Goal: Information Seeking & Learning: Learn about a topic

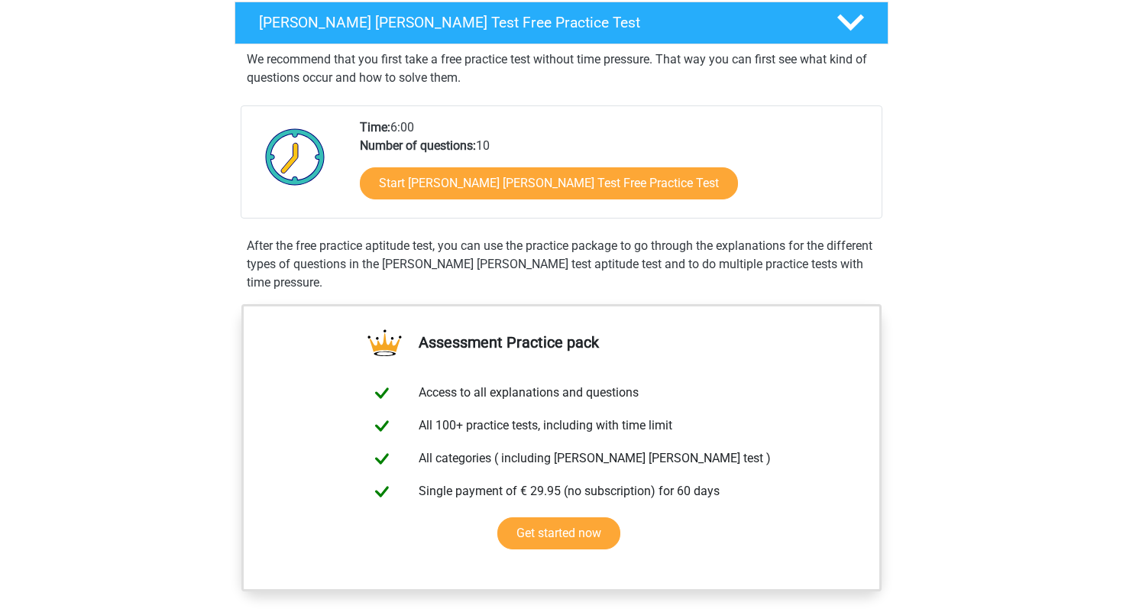
scroll to position [221, 0]
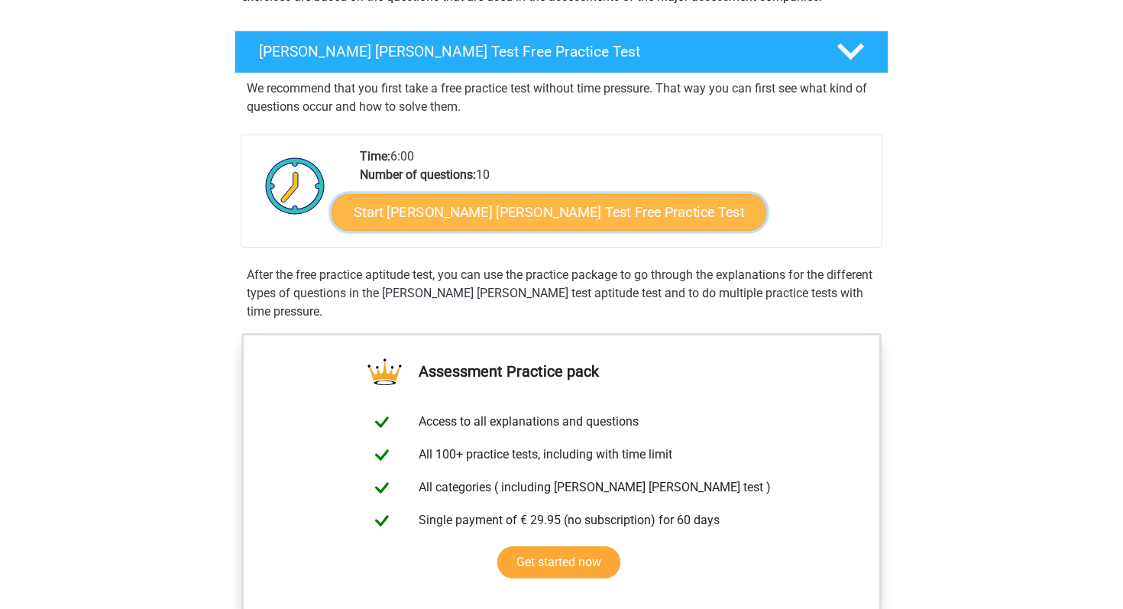
click at [439, 213] on link "Start Watson Glaser Test Free Practice Test" at bounding box center [548, 212] width 435 height 37
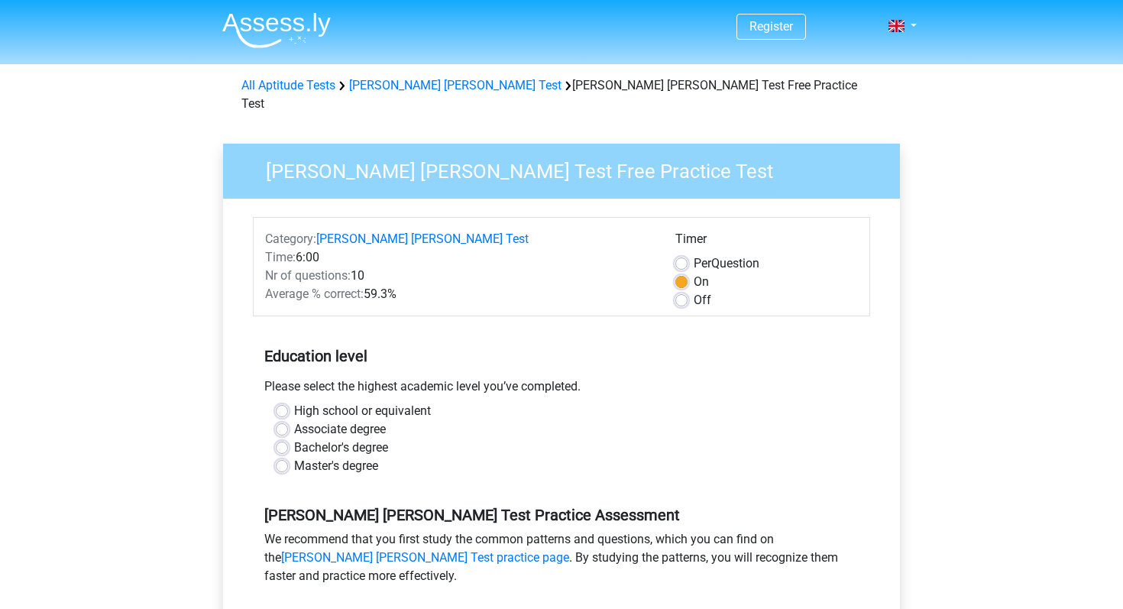
click at [389, 378] on div "Please select the highest academic level you’ve completed." at bounding box center [561, 389] width 617 height 24
click at [388, 402] on label "High school or equivalent" at bounding box center [362, 411] width 137 height 18
click at [288, 402] on input "High school or equivalent" at bounding box center [282, 409] width 12 height 15
radio input "true"
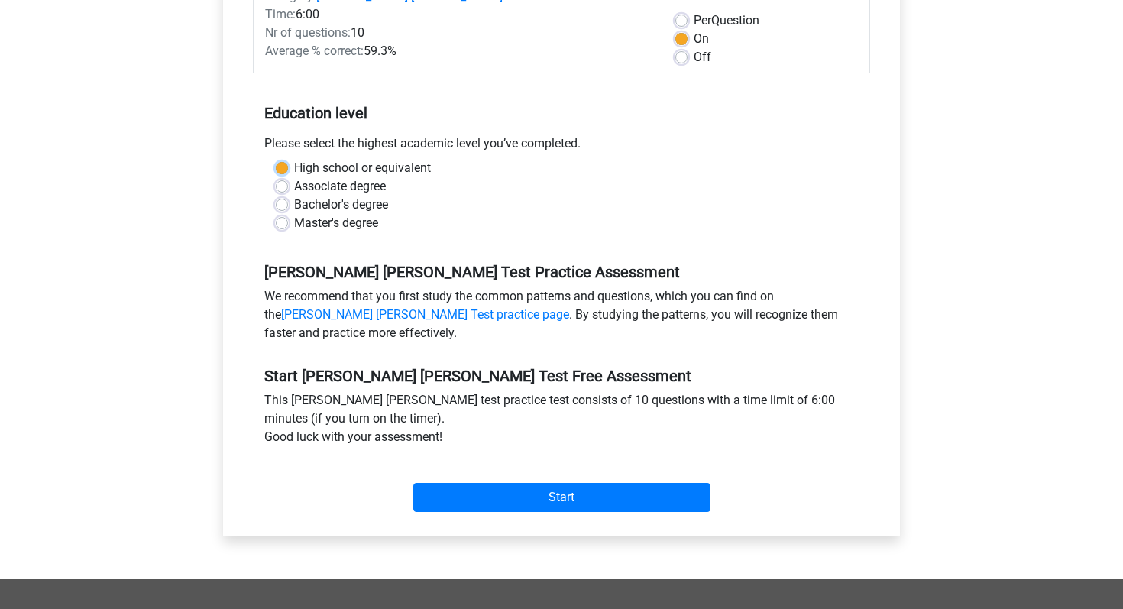
scroll to position [244, 0]
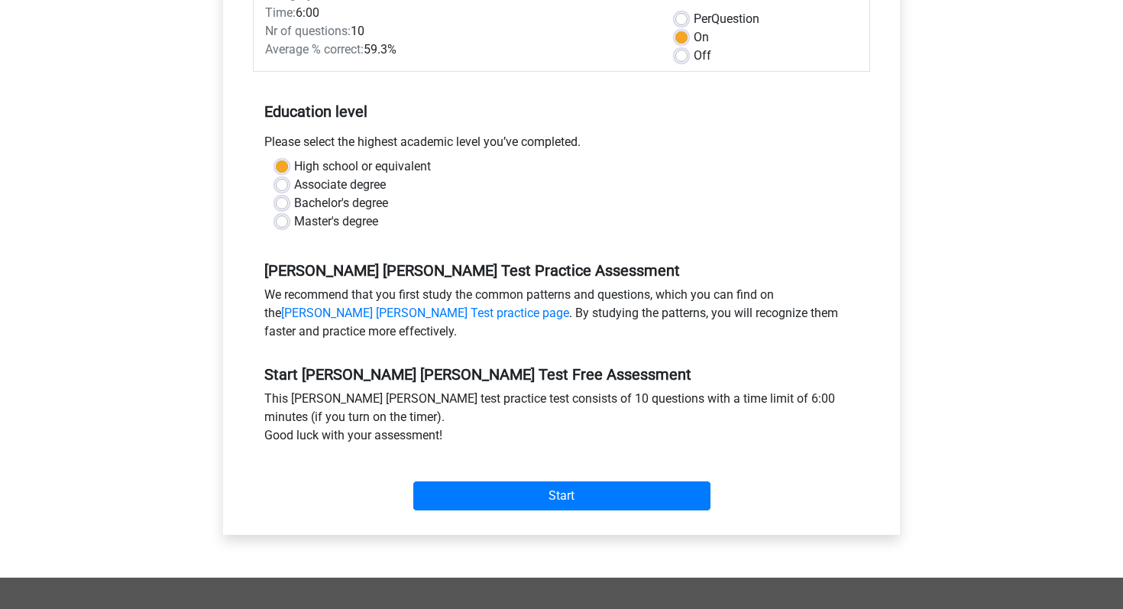
click at [441, 457] on div "Start" at bounding box center [561, 483] width 617 height 53
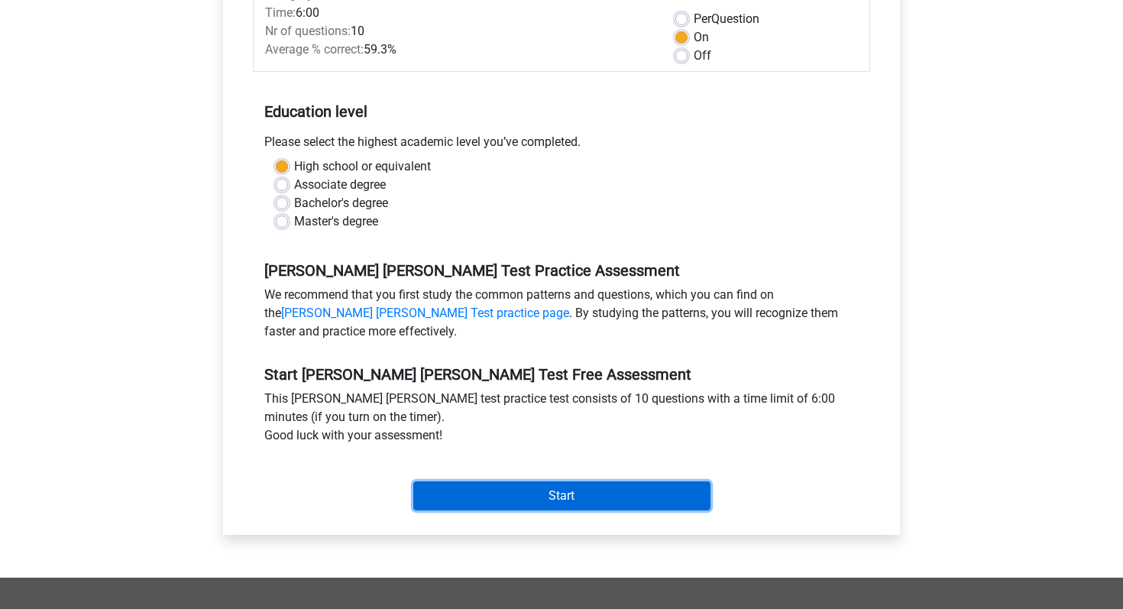
click at [442, 481] on input "Start" at bounding box center [561, 495] width 297 height 29
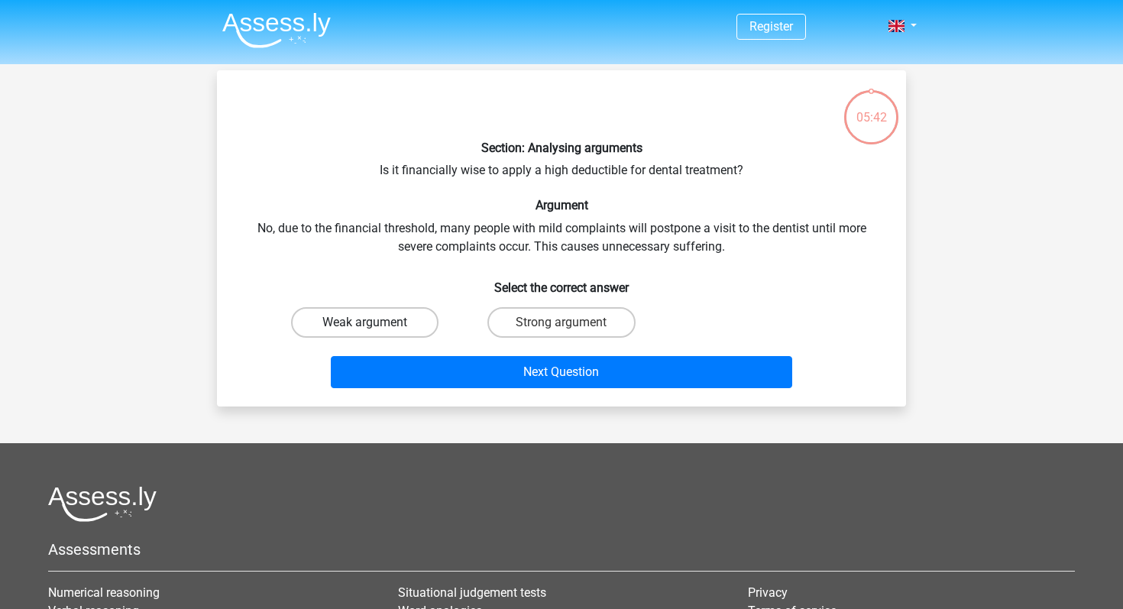
click at [375, 324] on label "Weak argument" at bounding box center [364, 322] width 147 height 31
click at [375, 324] on input "Weak argument" at bounding box center [370, 327] width 10 height 10
radio input "true"
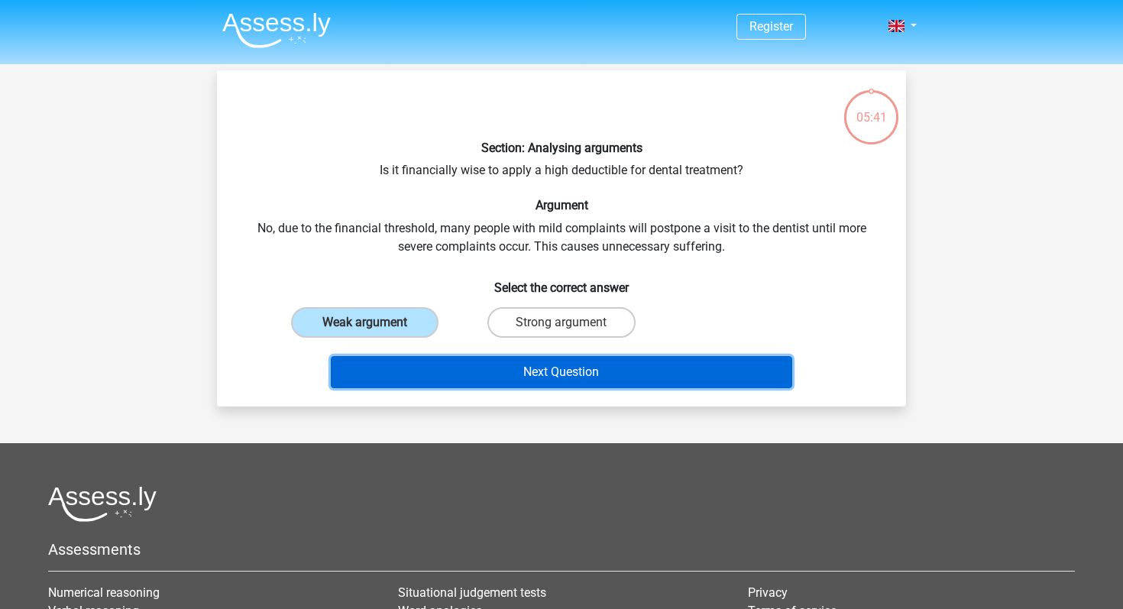
click at [453, 387] on button "Next Question" at bounding box center [562, 372] width 462 height 32
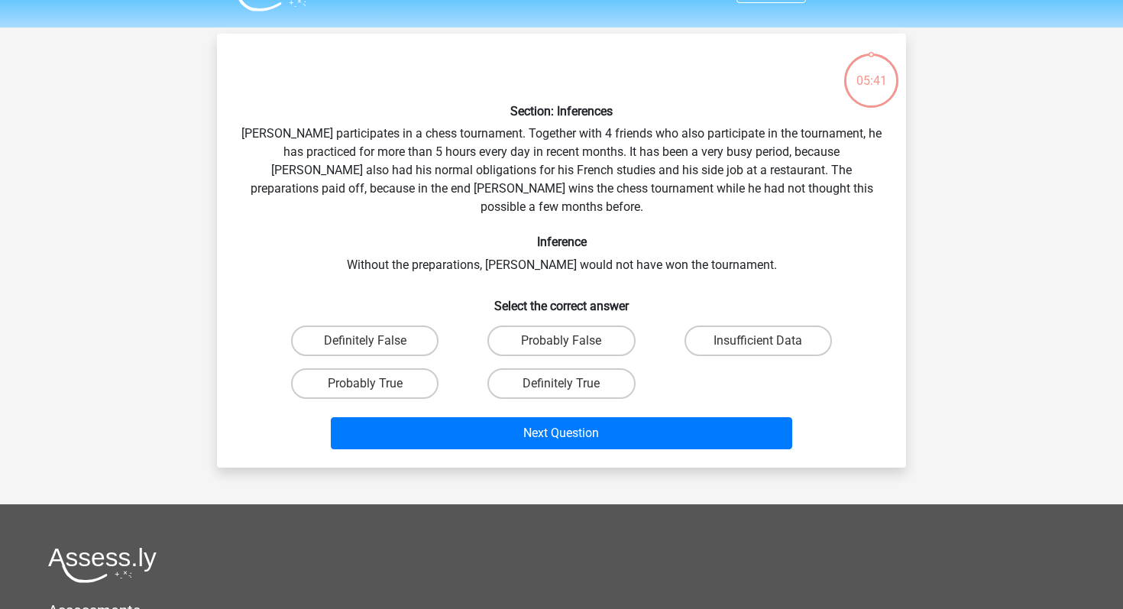
scroll to position [70, 0]
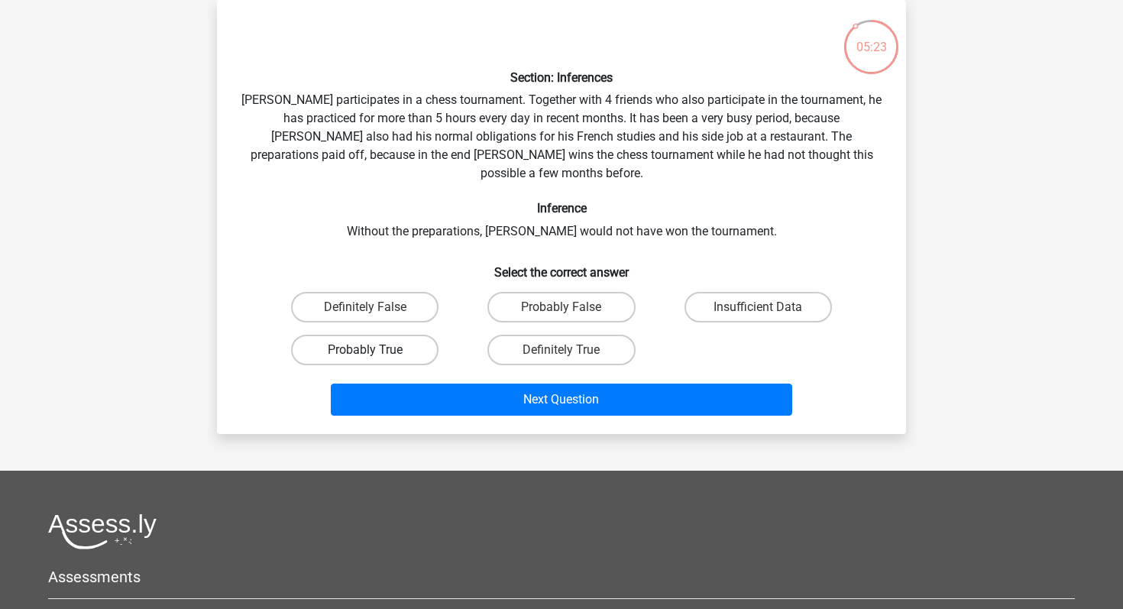
click at [405, 334] on label "Probably True" at bounding box center [364, 349] width 147 height 31
click at [375, 350] on input "Probably True" at bounding box center [370, 355] width 10 height 10
radio input "true"
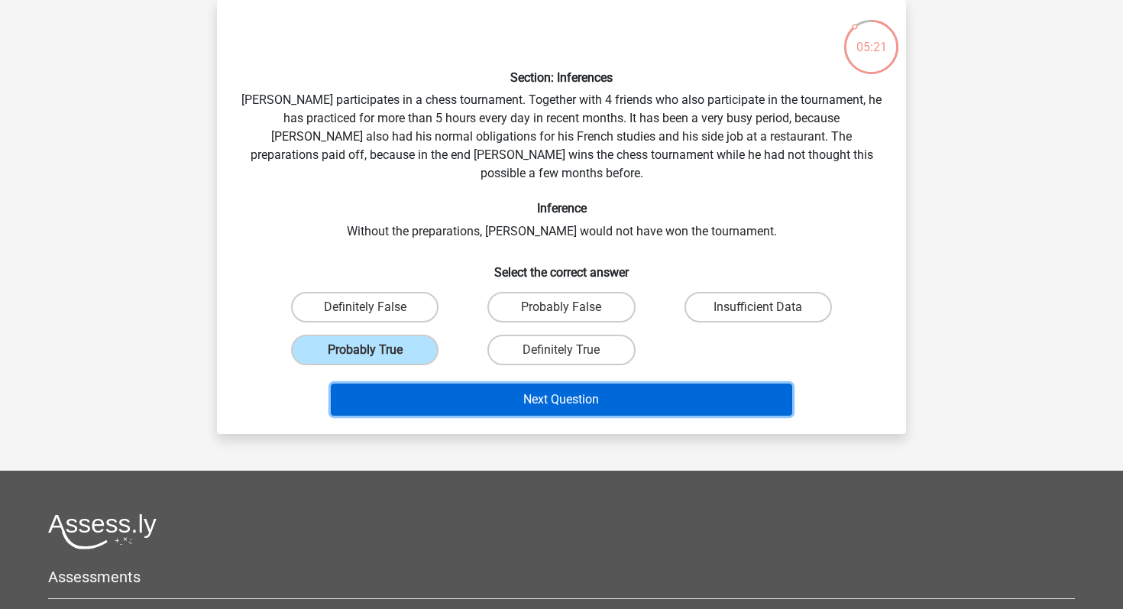
click at [450, 383] on button "Next Question" at bounding box center [562, 399] width 462 height 32
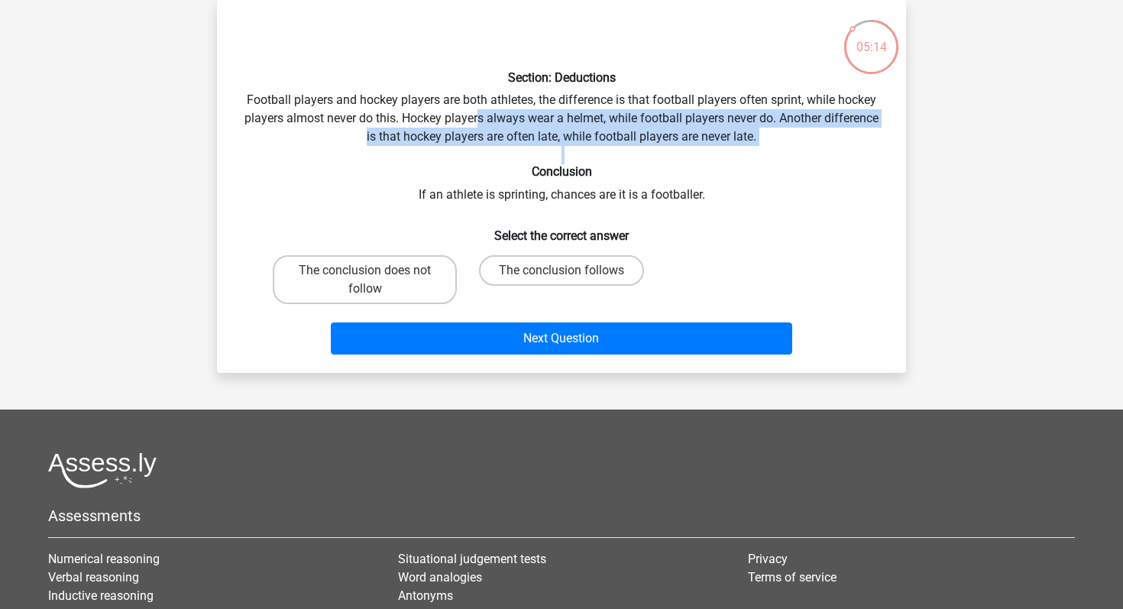
drag, startPoint x: 475, startPoint y: 117, endPoint x: 502, endPoint y: 177, distance: 66.0
click at [503, 169] on div "Section: Deductions Football players and hockey players are both athletes, the …" at bounding box center [561, 186] width 677 height 348
click at [405, 282] on label "The conclusion does not follow" at bounding box center [365, 279] width 184 height 49
click at [375, 280] on input "The conclusion does not follow" at bounding box center [370, 275] width 10 height 10
radio input "true"
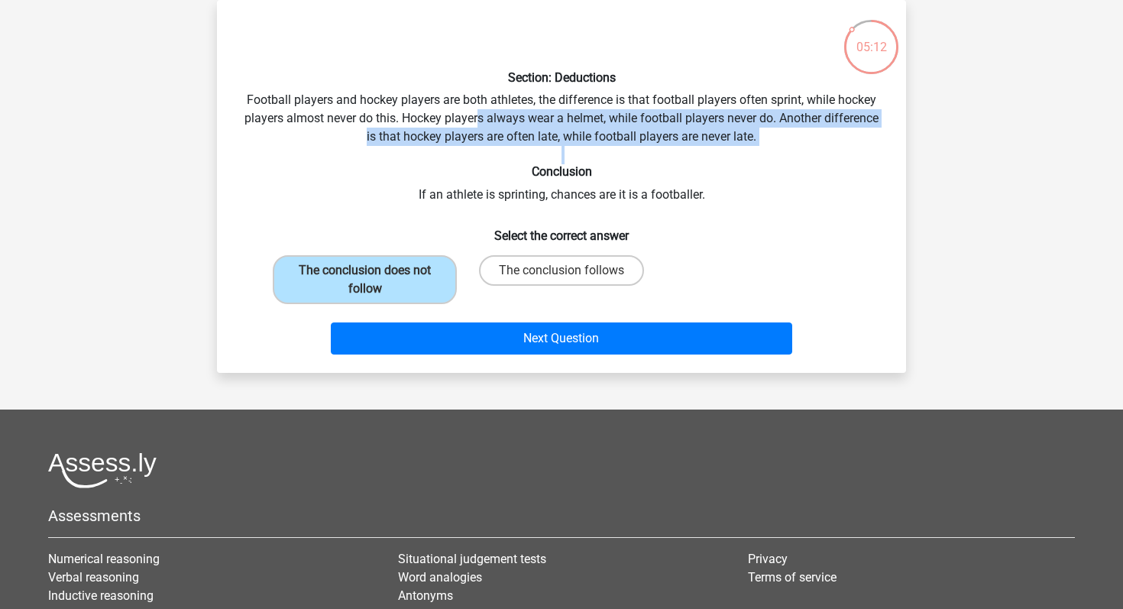
click at [467, 355] on div "Next Question" at bounding box center [562, 341] width 590 height 38
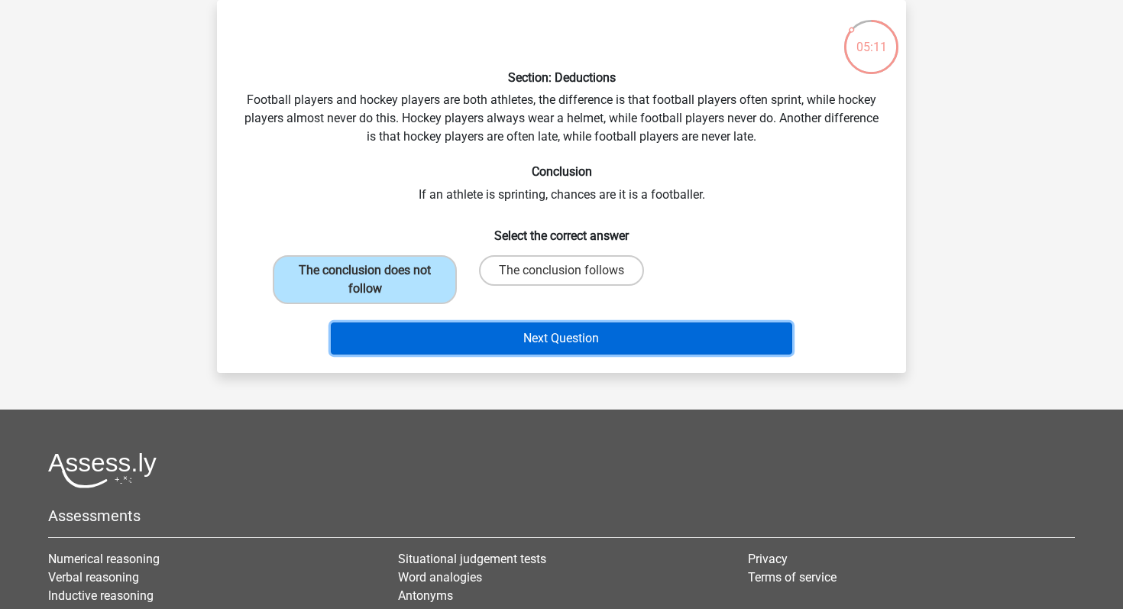
click at [471, 349] on button "Next Question" at bounding box center [562, 338] width 462 height 32
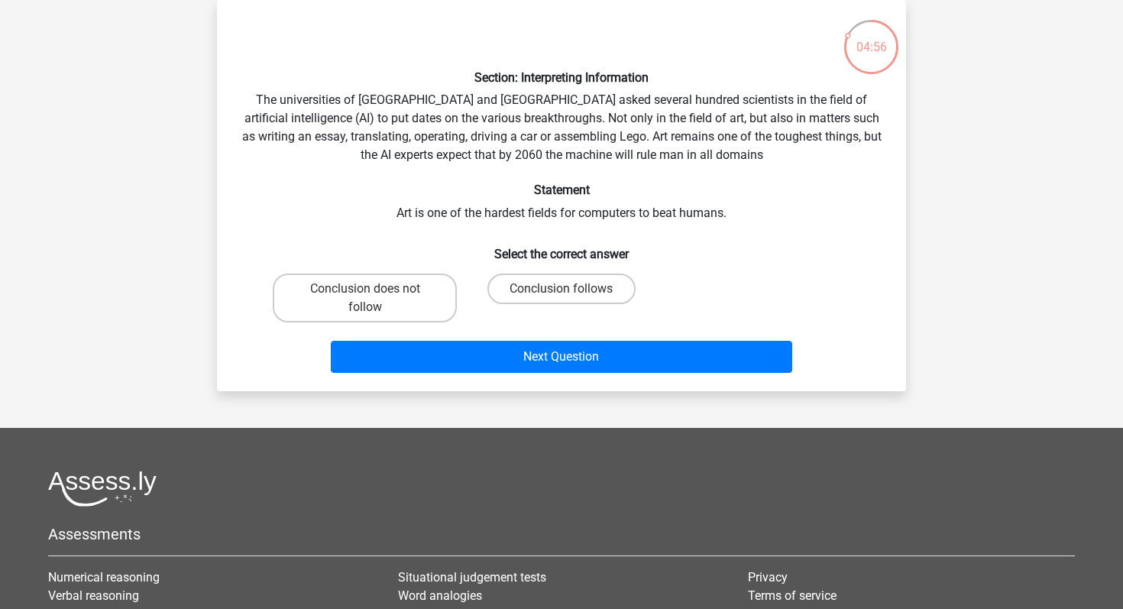
click at [487, 115] on div "Section: Interpreting Information The universities of Oxford and Yale asked sev…" at bounding box center [561, 195] width 677 height 367
click at [514, 294] on label "Conclusion follows" at bounding box center [560, 288] width 147 height 31
click at [561, 294] on input "Conclusion follows" at bounding box center [566, 294] width 10 height 10
radio input "true"
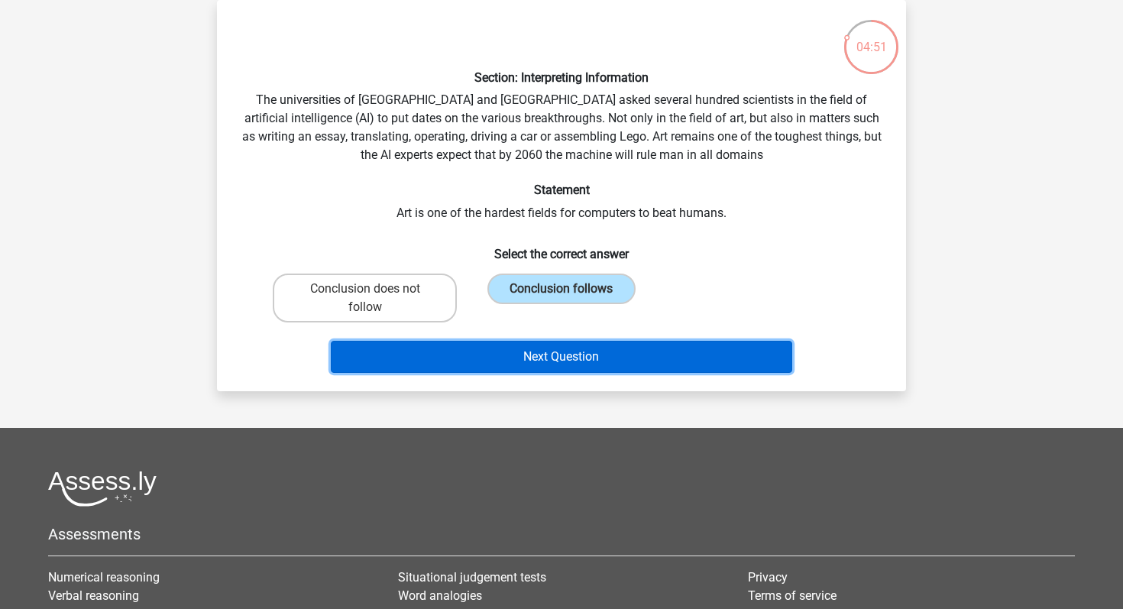
click at [512, 366] on button "Next Question" at bounding box center [562, 357] width 462 height 32
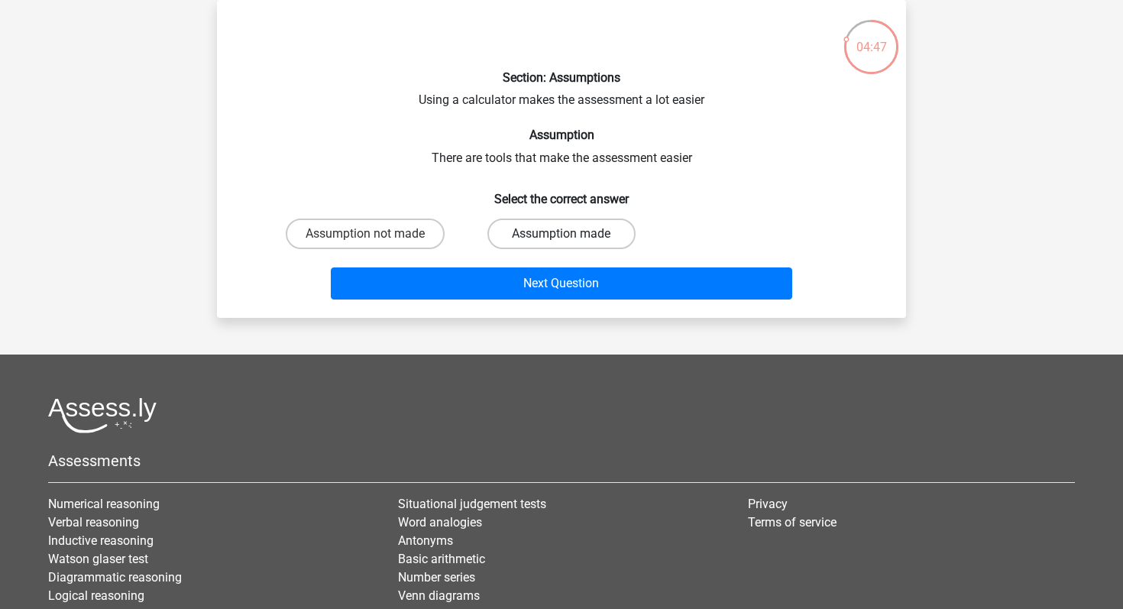
click at [543, 241] on label "Assumption made" at bounding box center [560, 233] width 147 height 31
click at [561, 241] on input "Assumption made" at bounding box center [566, 239] width 10 height 10
radio input "true"
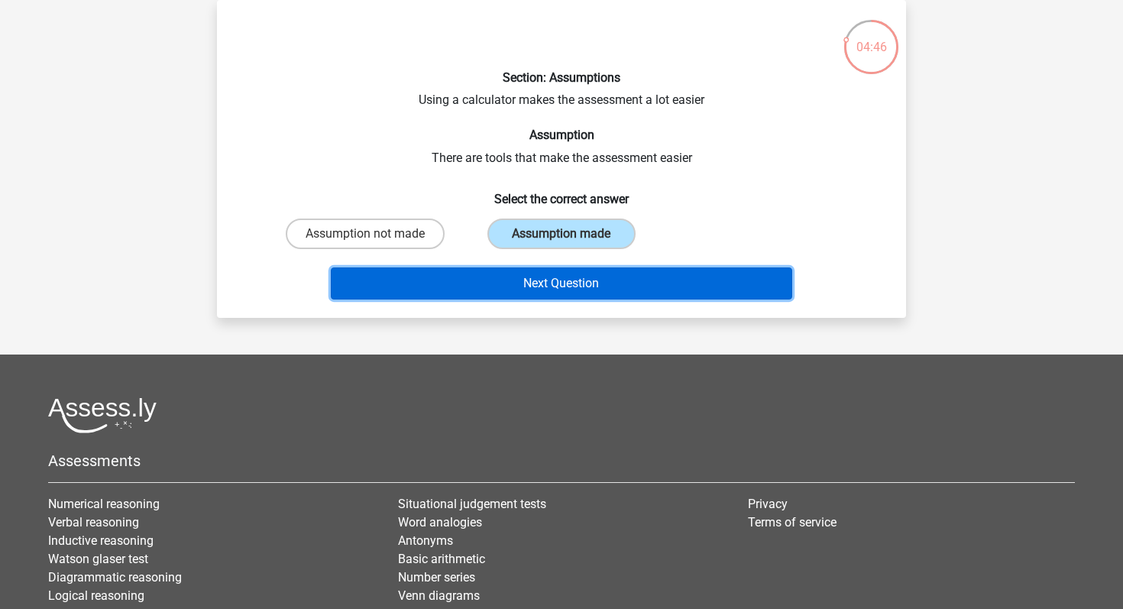
click at [539, 283] on button "Next Question" at bounding box center [562, 283] width 462 height 32
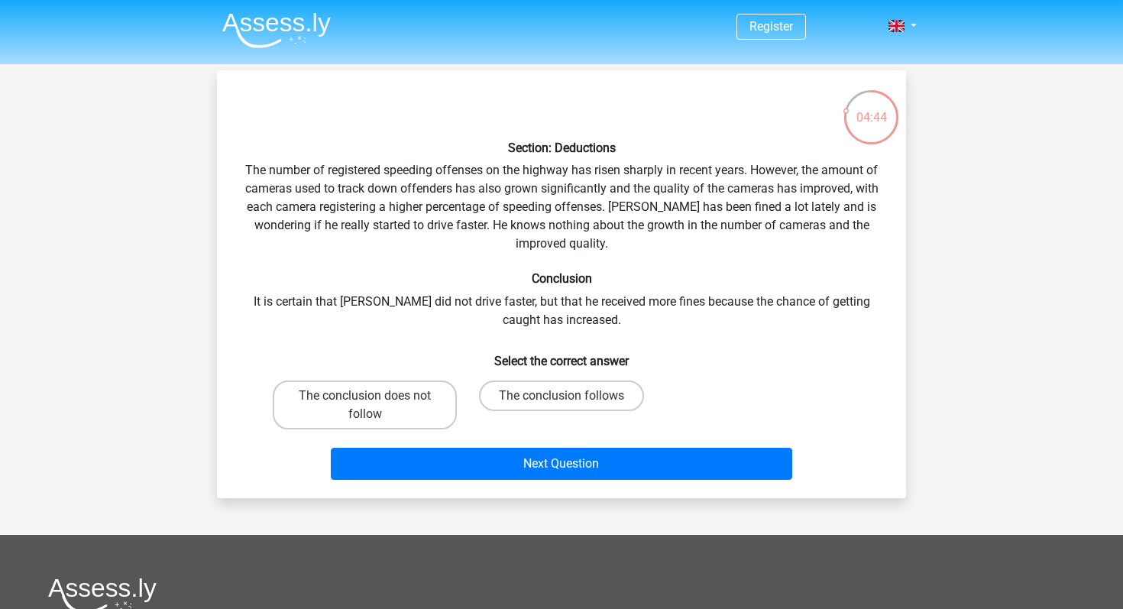
scroll to position [3, 0]
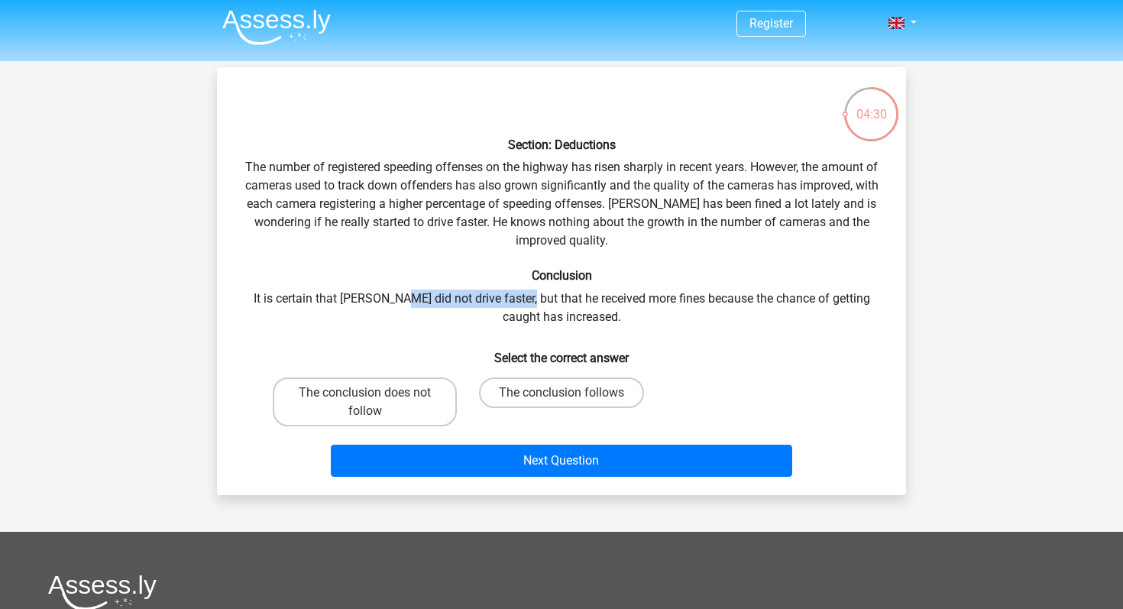
drag, startPoint x: 392, startPoint y: 296, endPoint x: 513, endPoint y: 296, distance: 121.4
click at [513, 296] on div "Section: Deductions The number of registered speeding offenses on the highway h…" at bounding box center [561, 280] width 677 height 403
click at [490, 328] on div "Section: Deductions The number of registered speeding offenses on the highway h…" at bounding box center [561, 280] width 677 height 403
click at [400, 417] on label "The conclusion does not follow" at bounding box center [365, 401] width 184 height 49
click at [375, 402] on input "The conclusion does not follow" at bounding box center [370, 398] width 10 height 10
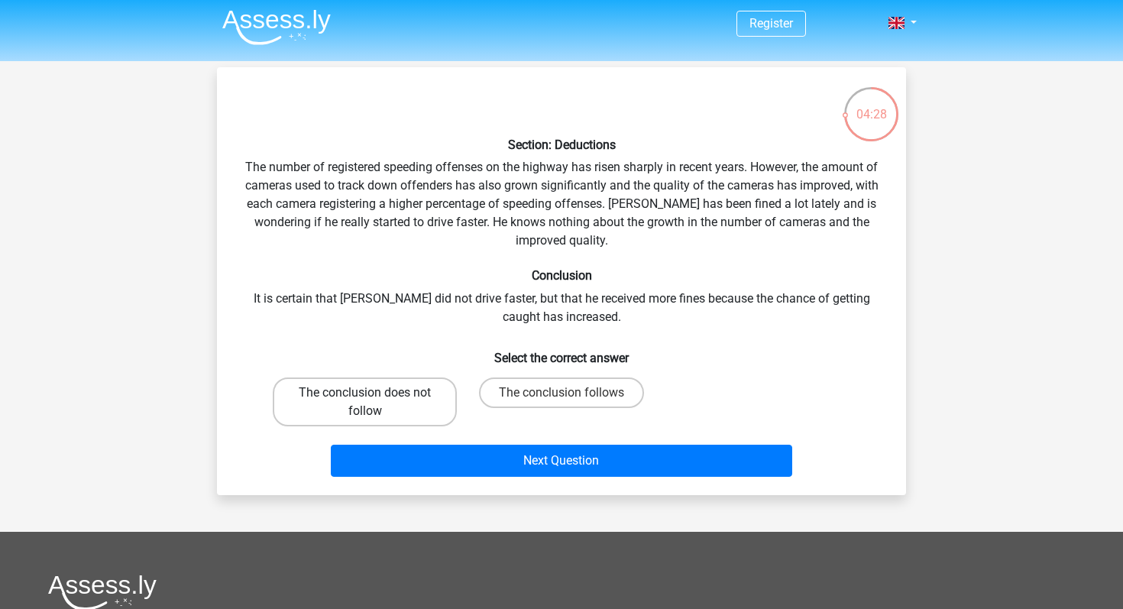
radio input "true"
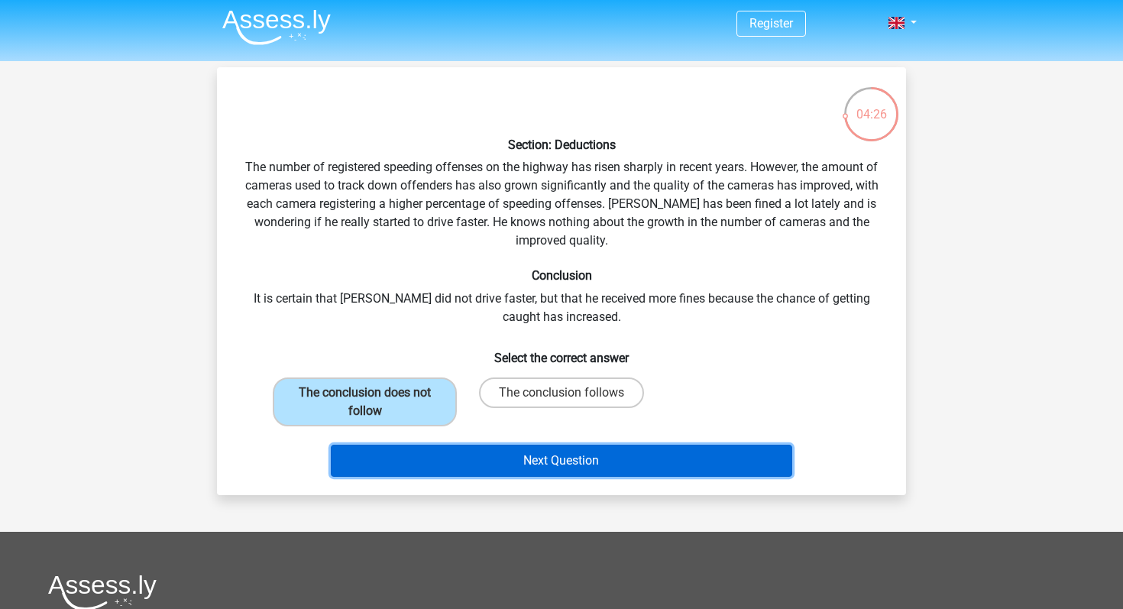
click at [487, 465] on button "Next Question" at bounding box center [562, 460] width 462 height 32
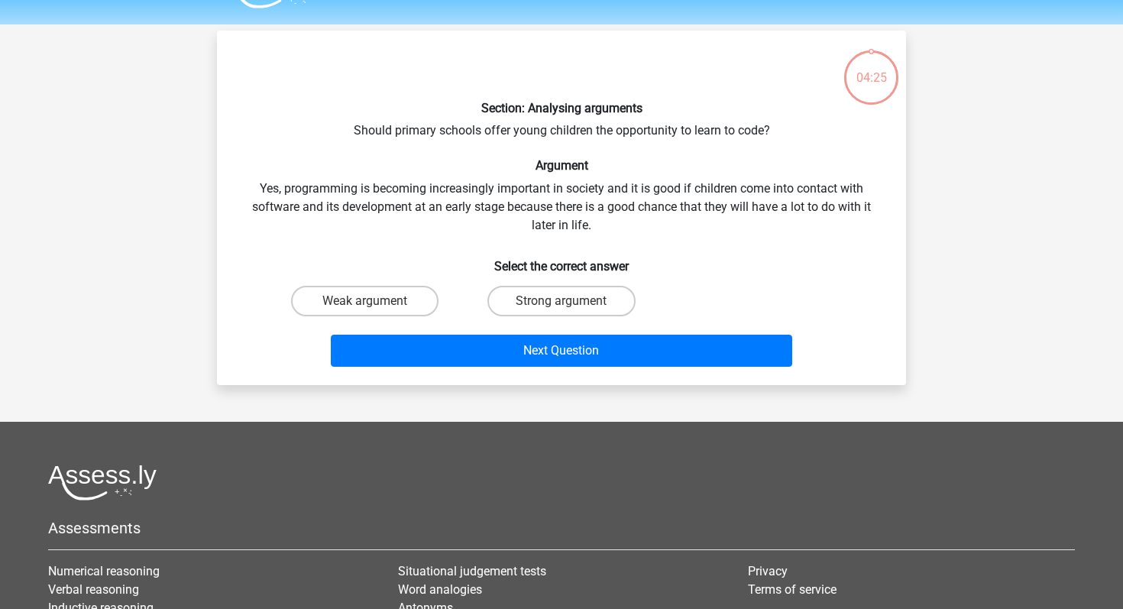
scroll to position [70, 0]
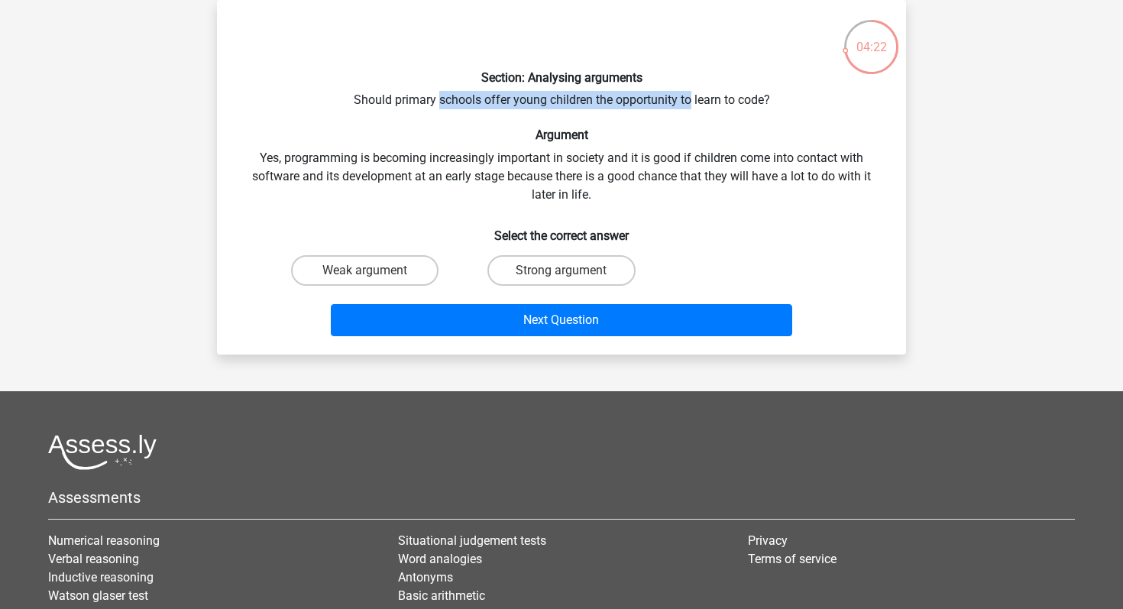
drag, startPoint x: 437, startPoint y: 95, endPoint x: 687, endPoint y: 95, distance: 250.5
click at [687, 95] on div "Section: Analysing arguments Should primary schools offer young children the op…" at bounding box center [561, 177] width 677 height 330
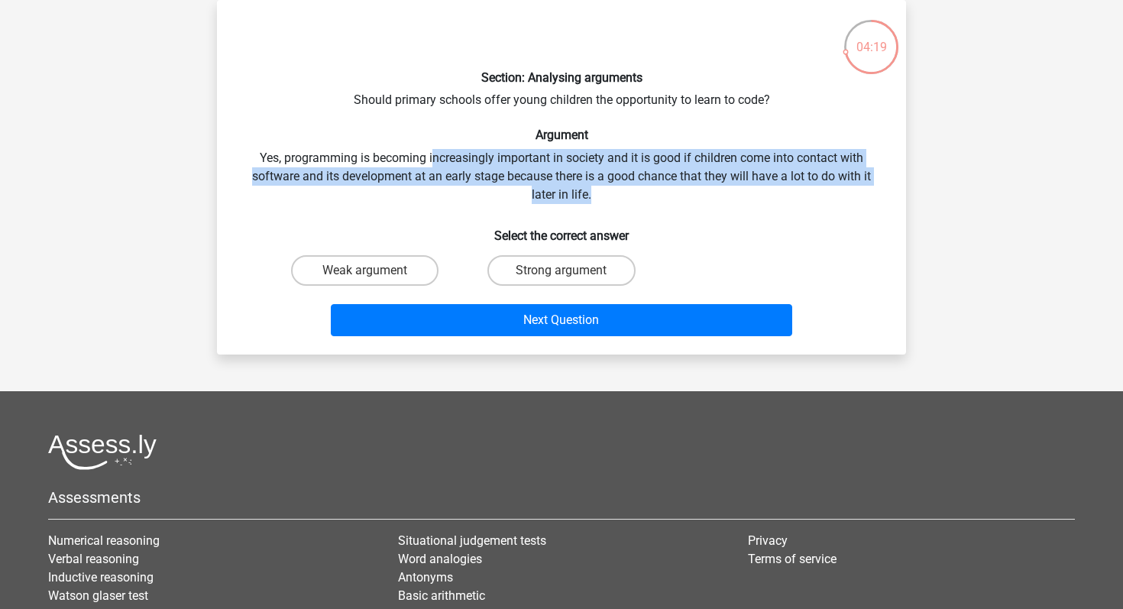
drag, startPoint x: 432, startPoint y: 162, endPoint x: 648, endPoint y: 188, distance: 217.7
click at [648, 188] on div "Section: Analysing arguments Should primary schools offer young children the op…" at bounding box center [561, 177] width 677 height 330
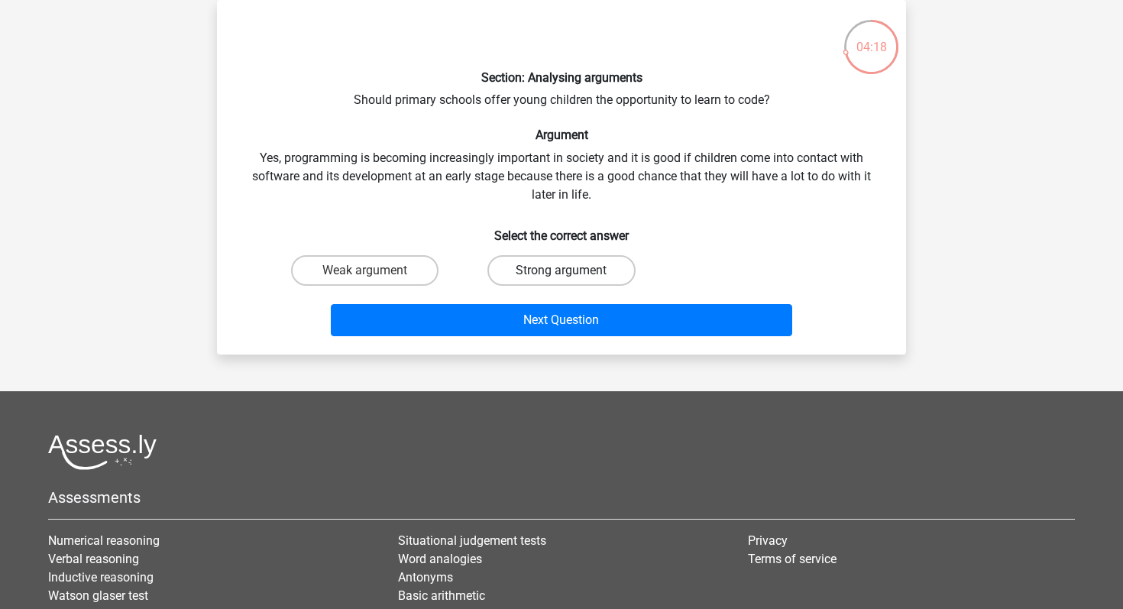
click at [591, 266] on label "Strong argument" at bounding box center [560, 270] width 147 height 31
click at [571, 270] on input "Strong argument" at bounding box center [566, 275] width 10 height 10
radio input "true"
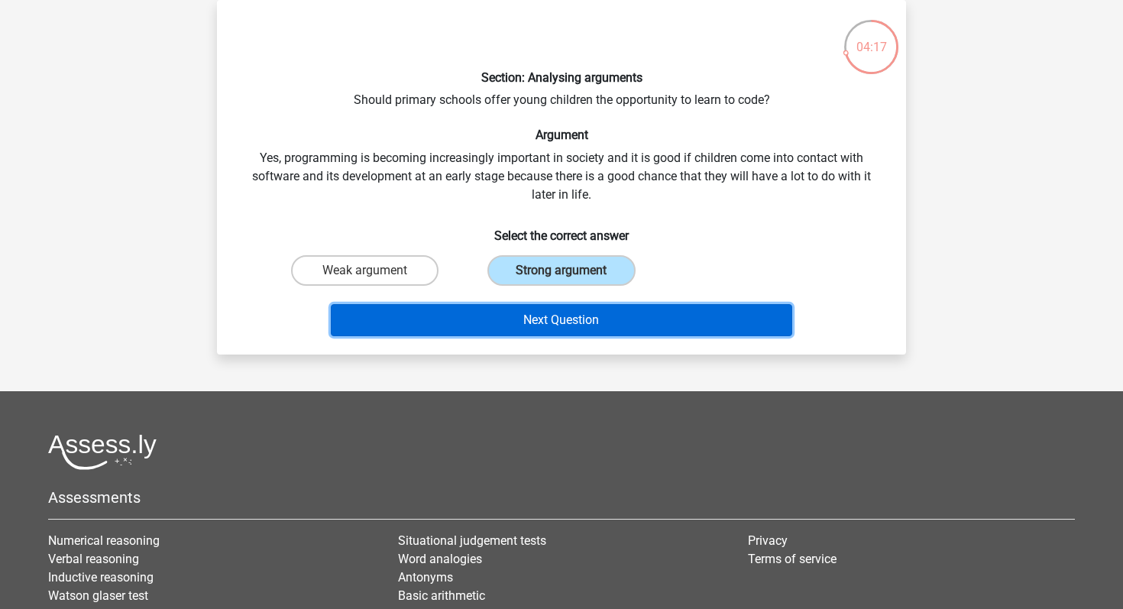
click at [603, 326] on button "Next Question" at bounding box center [562, 320] width 462 height 32
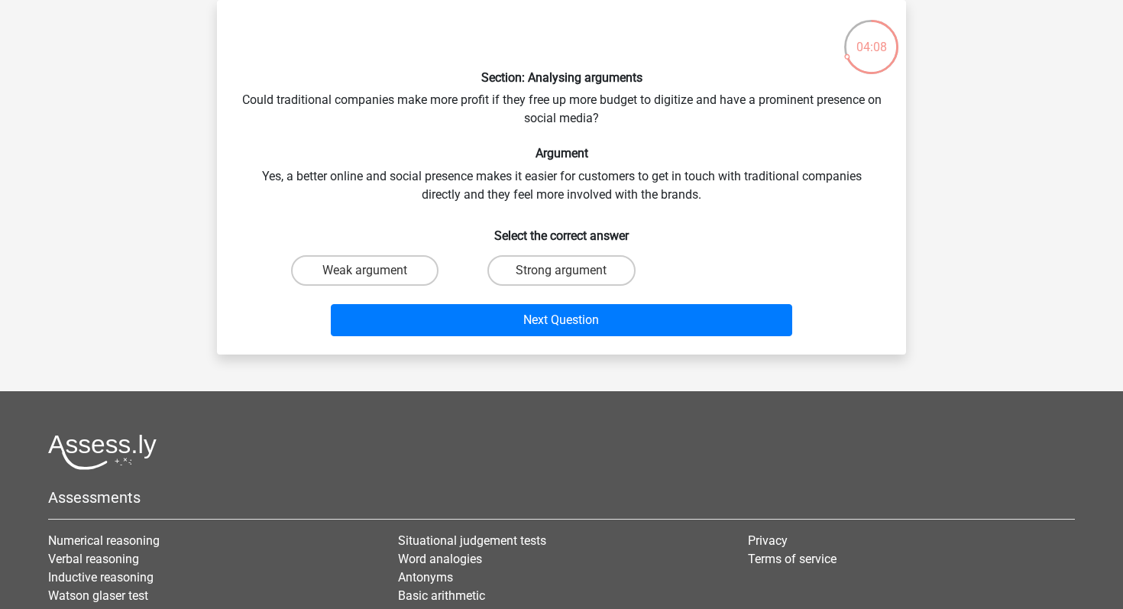
click at [531, 175] on div "Section: Analysing arguments Could traditional companies make more profit if th…" at bounding box center [561, 177] width 677 height 330
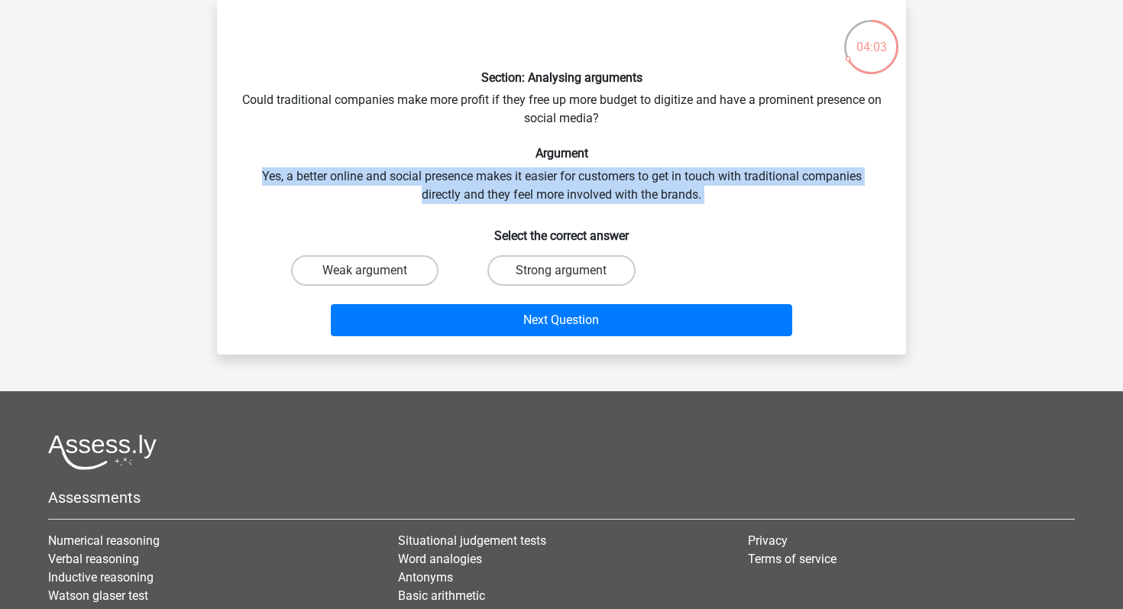
click at [531, 175] on div "Section: Analysing arguments Could traditional companies make more profit if th…" at bounding box center [561, 177] width 677 height 330
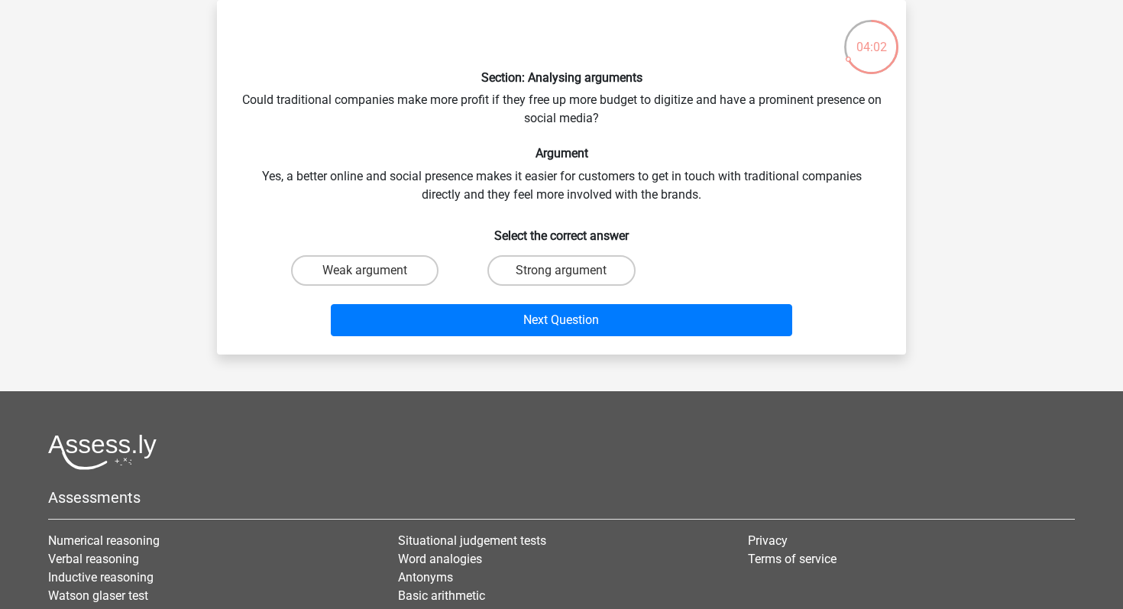
click at [531, 175] on div "Section: Analysing arguments Could traditional companies make more profit if th…" at bounding box center [561, 177] width 677 height 330
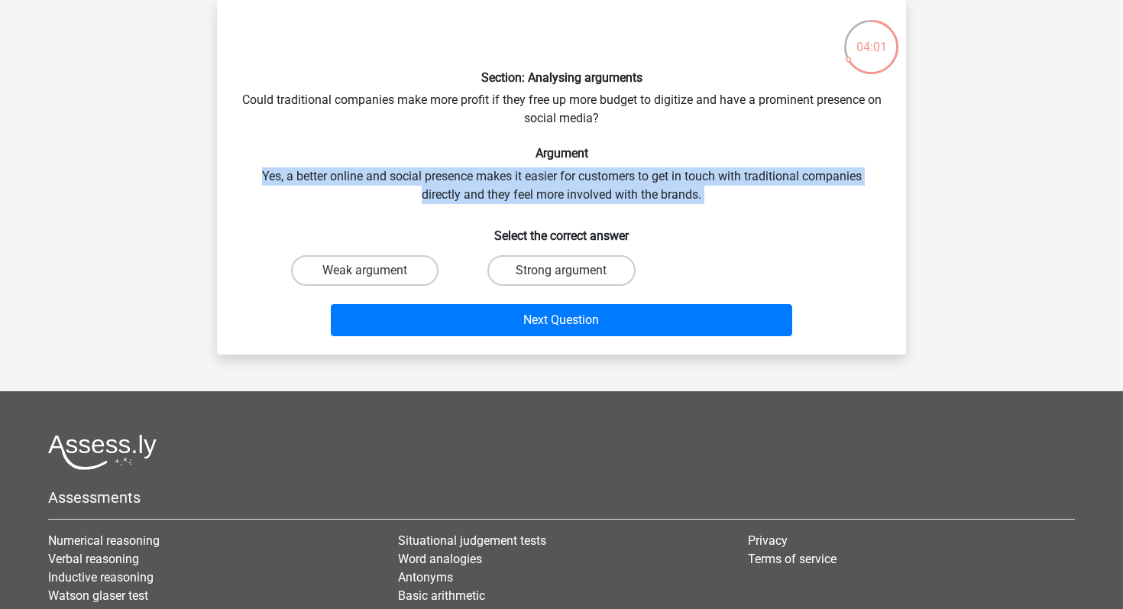
click at [531, 175] on div "Section: Analysing arguments Could traditional companies make more profit if th…" at bounding box center [561, 177] width 677 height 330
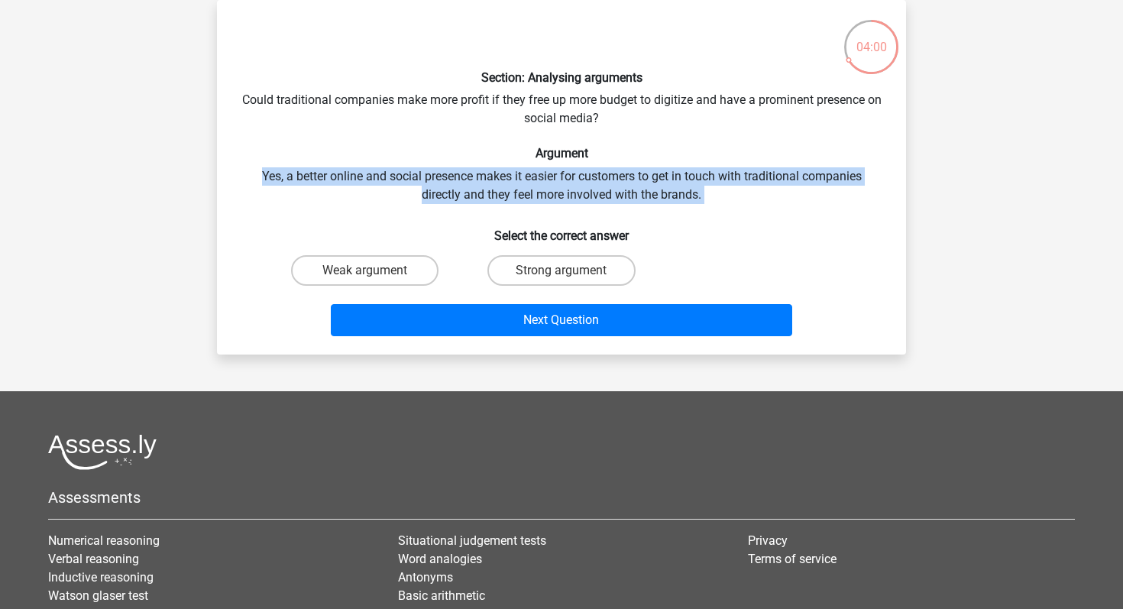
click at [531, 175] on div "Section: Analysing arguments Could traditional companies make more profit if th…" at bounding box center [561, 177] width 677 height 330
click at [435, 273] on label "Weak argument" at bounding box center [364, 270] width 147 height 31
click at [375, 273] on input "Weak argument" at bounding box center [370, 275] width 10 height 10
radio input "true"
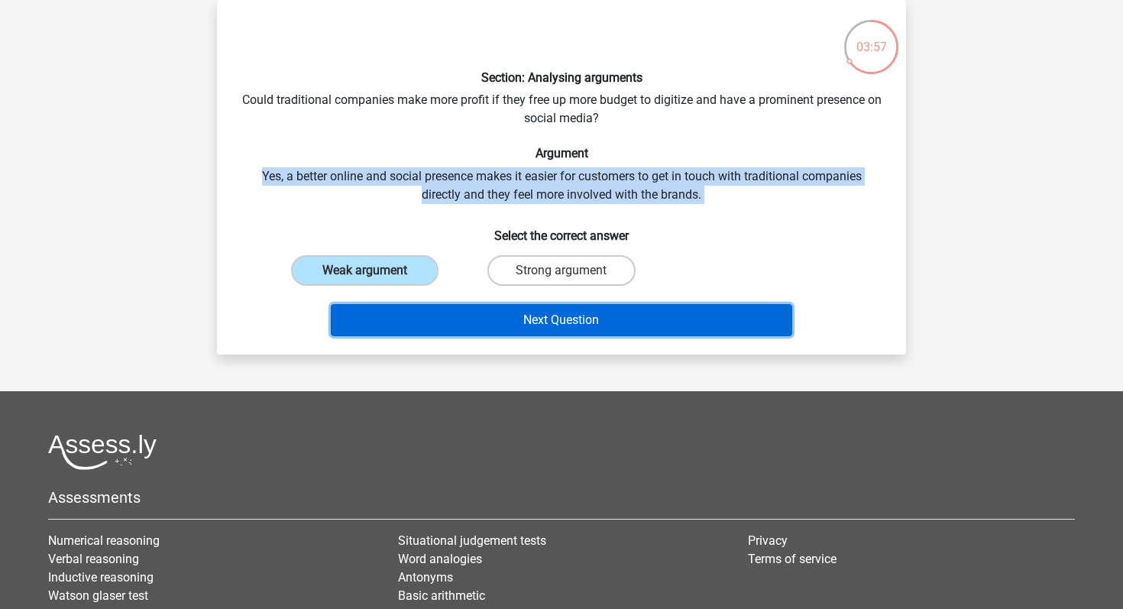
click at [457, 309] on button "Next Question" at bounding box center [562, 320] width 462 height 32
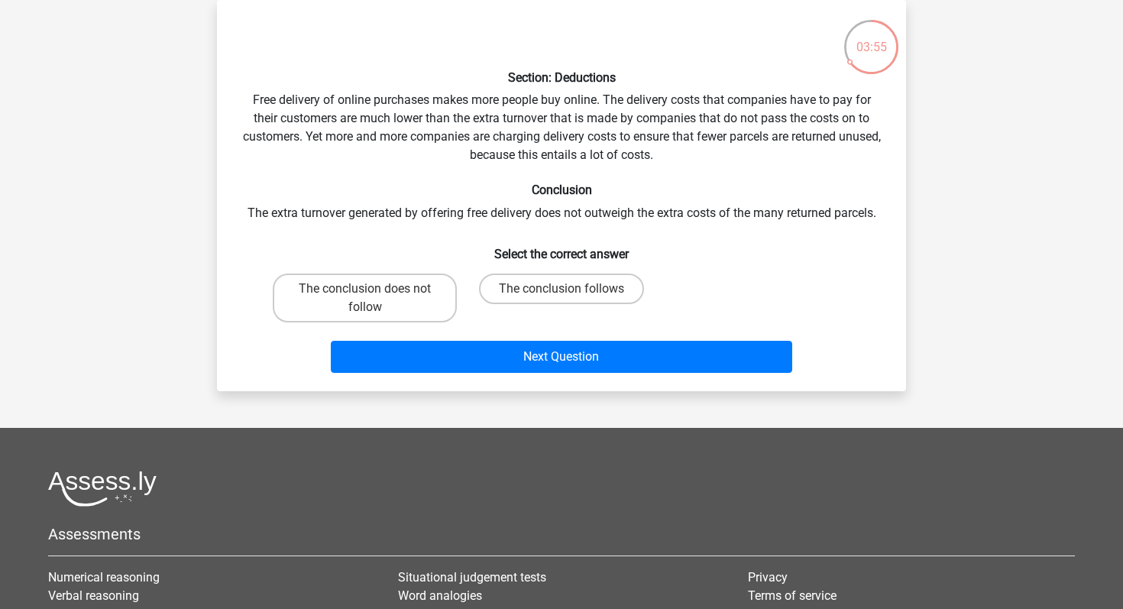
scroll to position [0, 0]
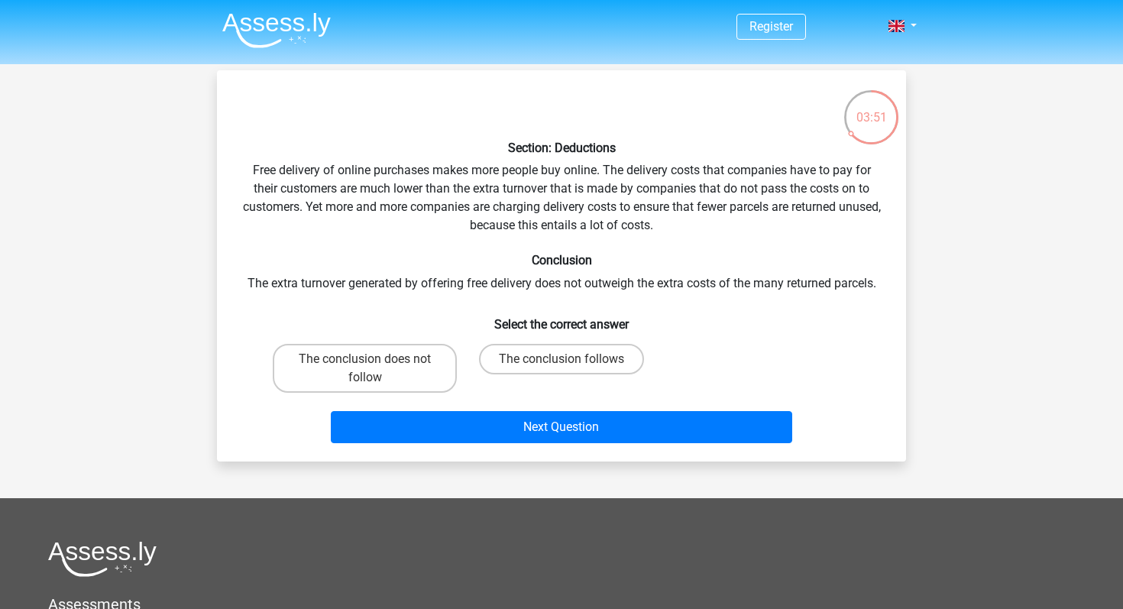
click at [503, 163] on div "Section: Deductions Free delivery of online purchases makes more people buy onl…" at bounding box center [561, 265] width 677 height 367
drag, startPoint x: 337, startPoint y: 180, endPoint x: 529, endPoint y: 182, distance: 192.4
click at [529, 182] on div "Section: Deductions Free delivery of online purchases makes more people buy onl…" at bounding box center [561, 265] width 677 height 367
click at [504, 194] on div "Section: Deductions Free delivery of online purchases makes more people buy onl…" at bounding box center [561, 265] width 677 height 367
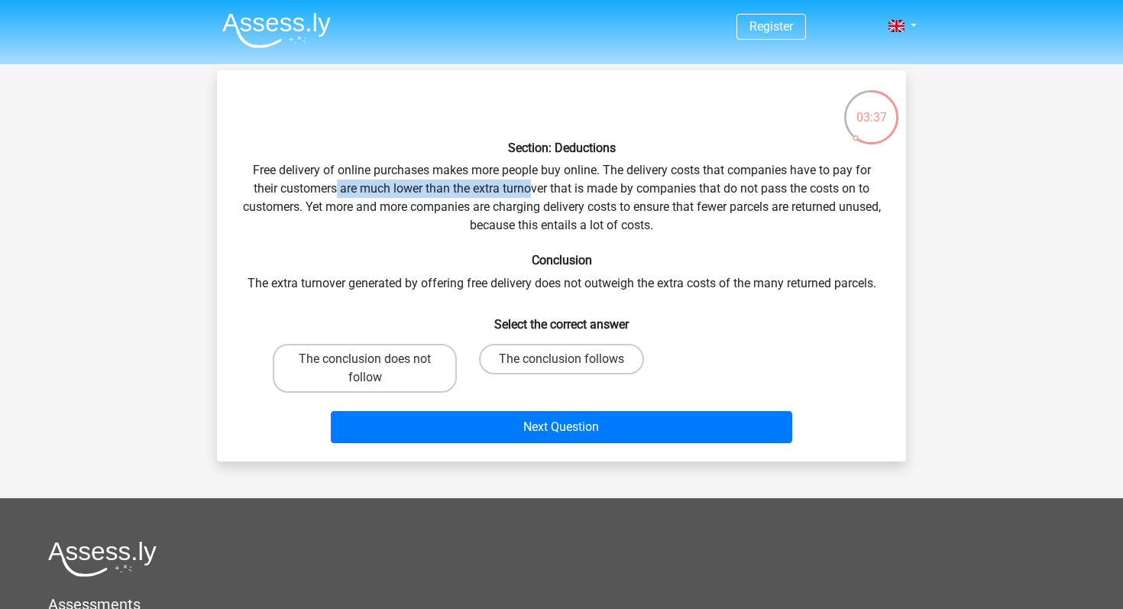
click at [504, 194] on div "Section: Deductions Free delivery of online purchases makes more people buy onl…" at bounding box center [561, 265] width 677 height 367
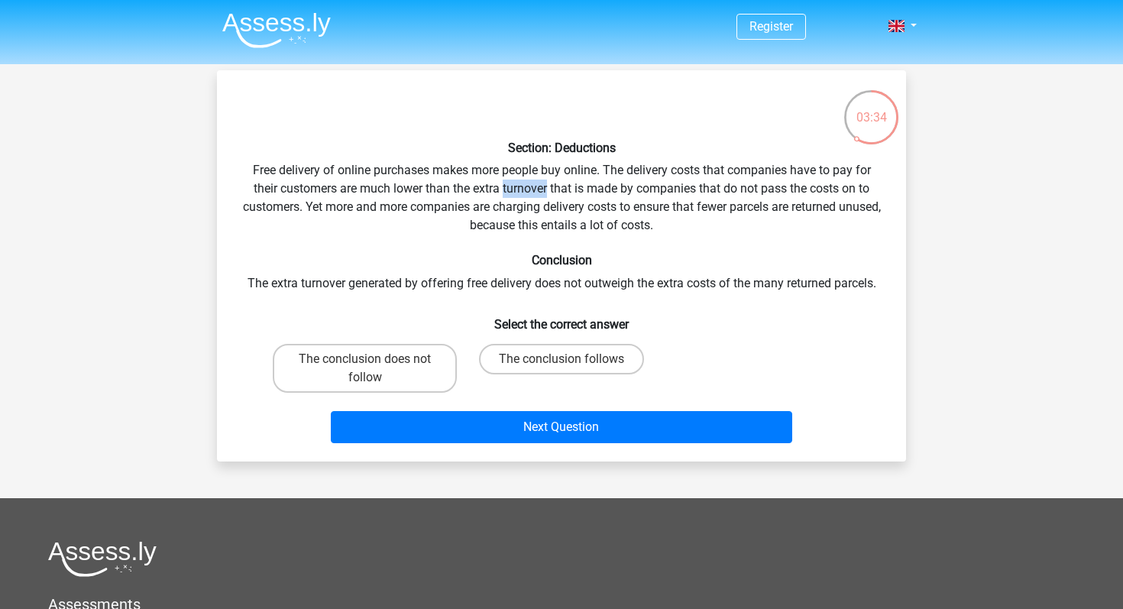
click at [504, 194] on div "Section: Deductions Free delivery of online purchases makes more people buy onl…" at bounding box center [561, 265] width 677 height 367
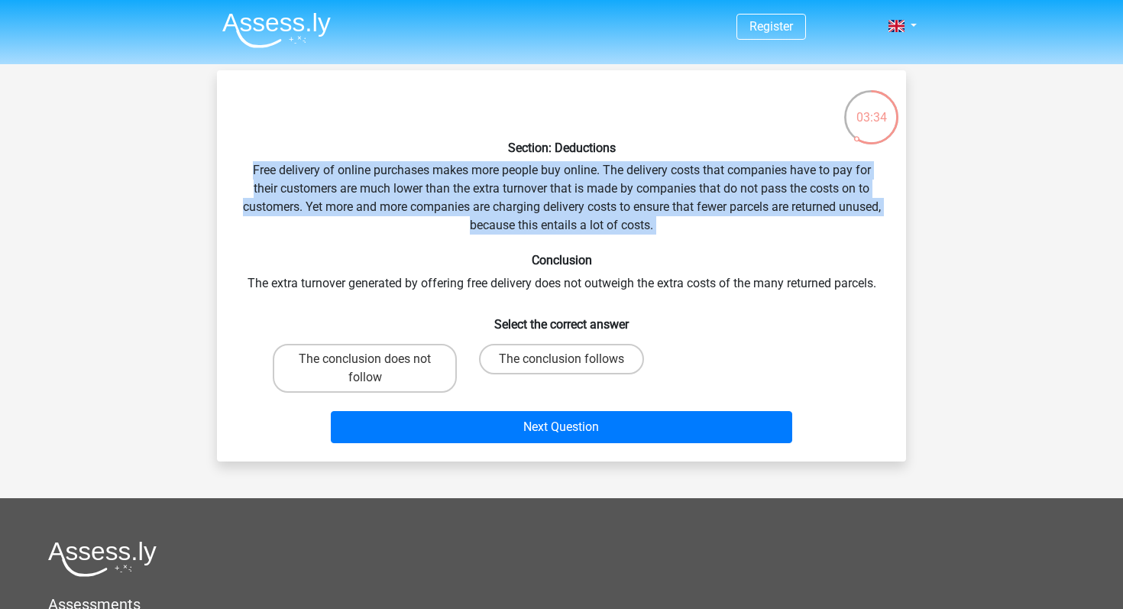
click at [504, 194] on div "Section: Deductions Free delivery of online purchases makes more people buy onl…" at bounding box center [561, 265] width 677 height 367
click at [554, 180] on div "Section: Deductions Free delivery of online purchases makes more people buy onl…" at bounding box center [561, 265] width 677 height 367
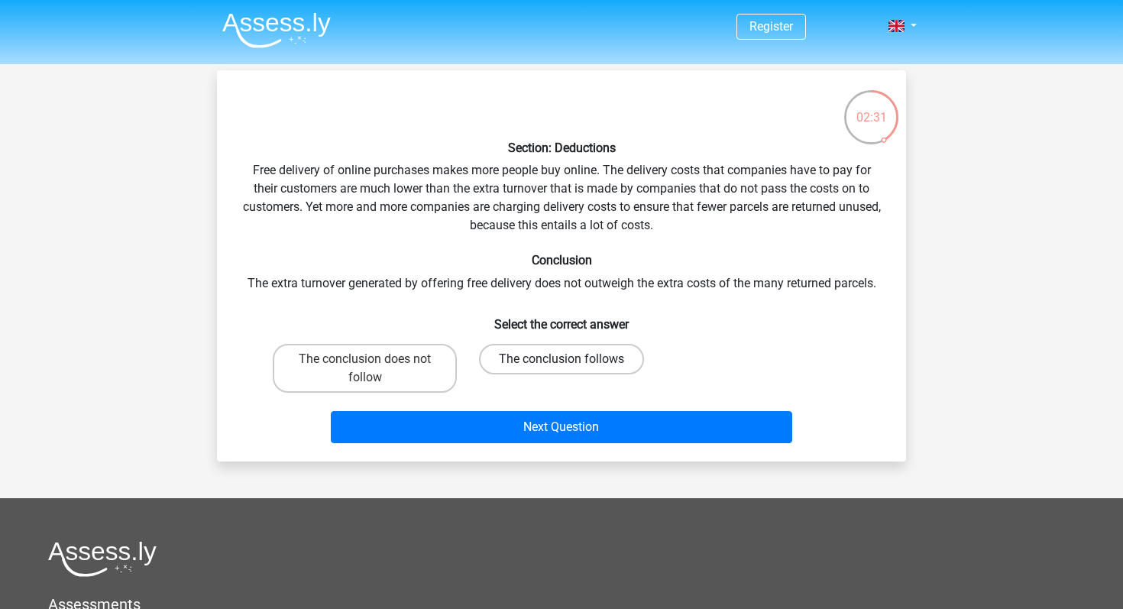
click at [541, 357] on label "The conclusion follows" at bounding box center [561, 359] width 165 height 31
click at [561, 359] on input "The conclusion follows" at bounding box center [566, 364] width 10 height 10
radio input "true"
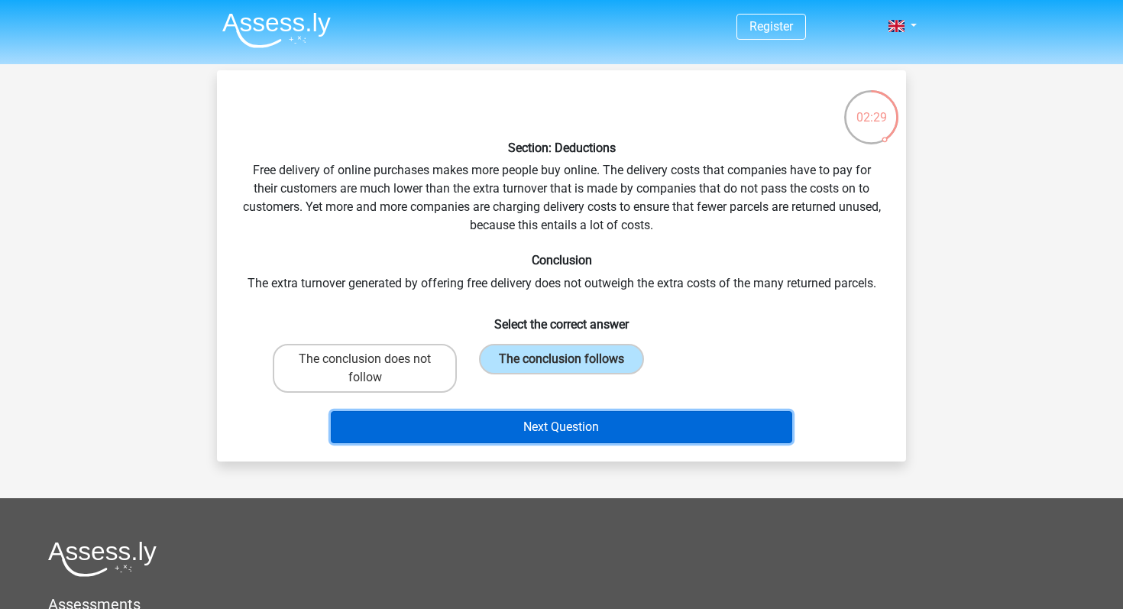
click at [540, 434] on button "Next Question" at bounding box center [562, 427] width 462 height 32
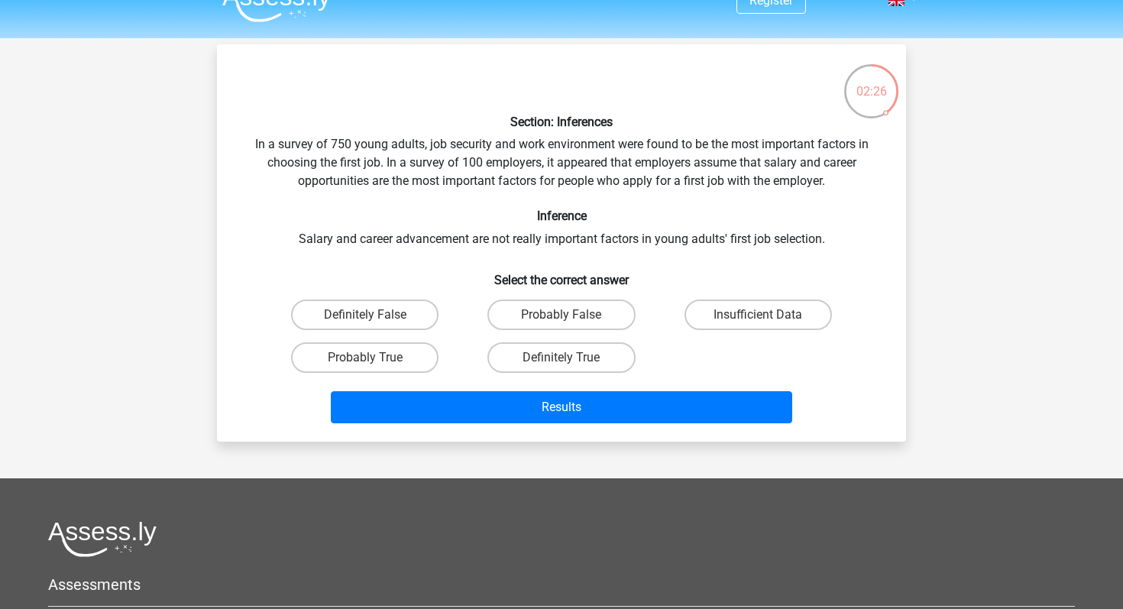
scroll to position [24, 0]
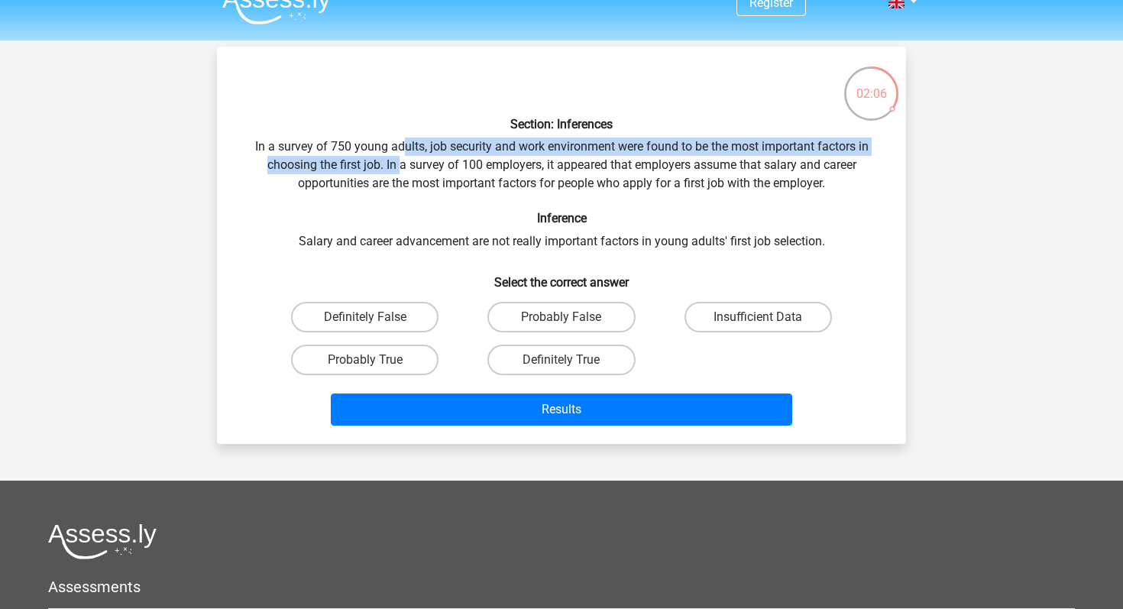
drag, startPoint x: 400, startPoint y: 145, endPoint x: 400, endPoint y: 166, distance: 20.6
click at [399, 166] on div "Section: Inferences In a survey of 750 young adults, job security and work envi…" at bounding box center [561, 245] width 677 height 373
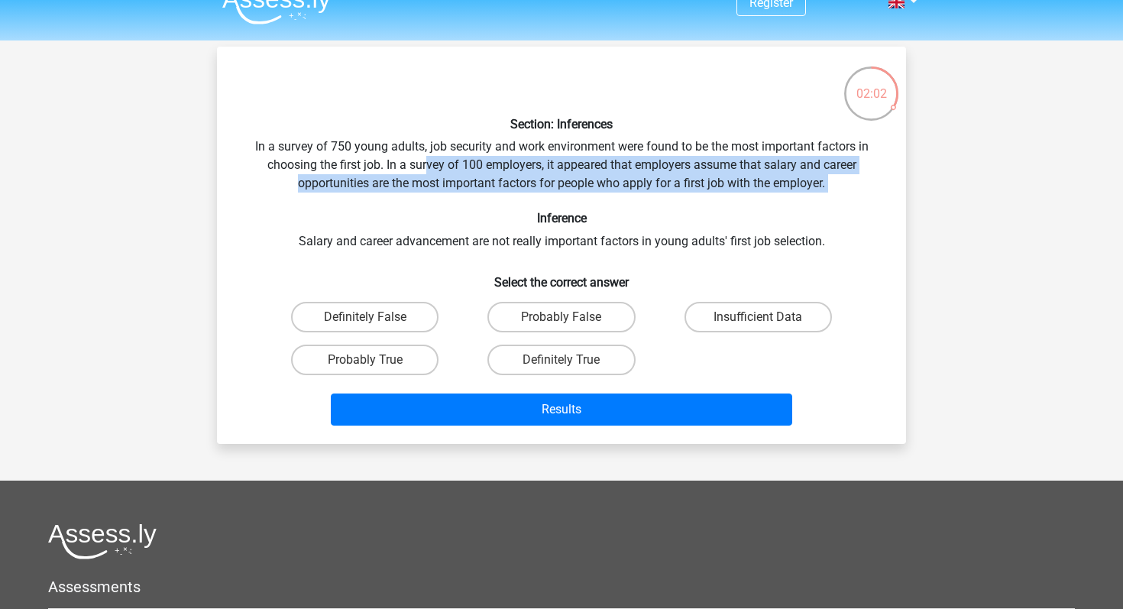
drag, startPoint x: 423, startPoint y: 166, endPoint x: 528, endPoint y: 192, distance: 108.0
click at [528, 192] on div "Section: Inferences In a survey of 750 young adults, job security and work envi…" at bounding box center [561, 245] width 677 height 373
click at [712, 313] on label "Insufficient Data" at bounding box center [757, 317] width 147 height 31
click at [758, 317] on input "Insufficient Data" at bounding box center [763, 322] width 10 height 10
radio input "true"
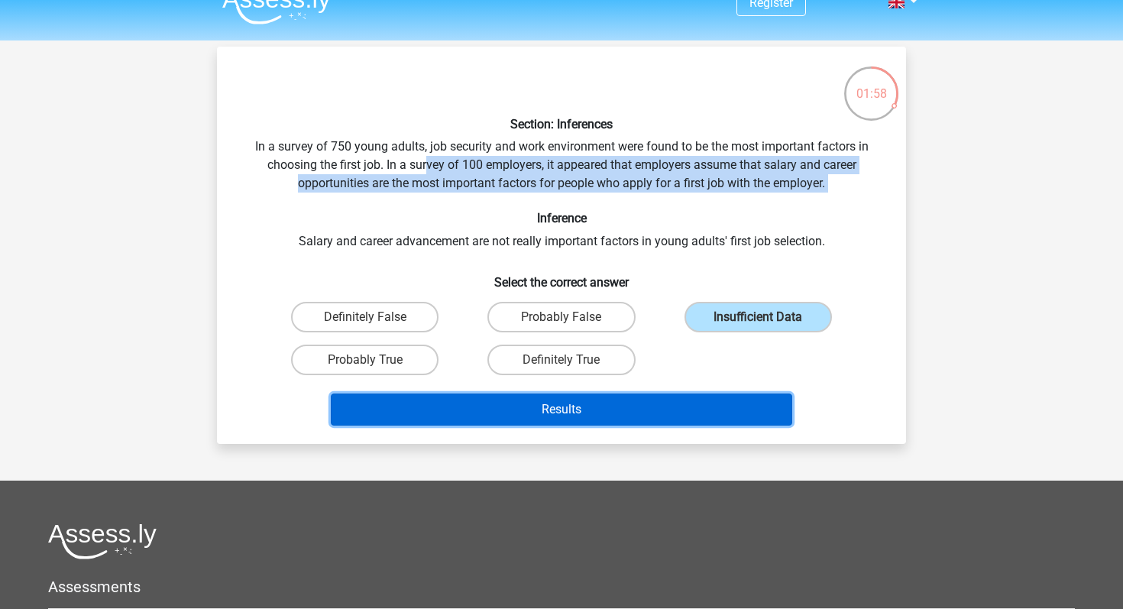
click at [660, 401] on button "Results" at bounding box center [562, 409] width 462 height 32
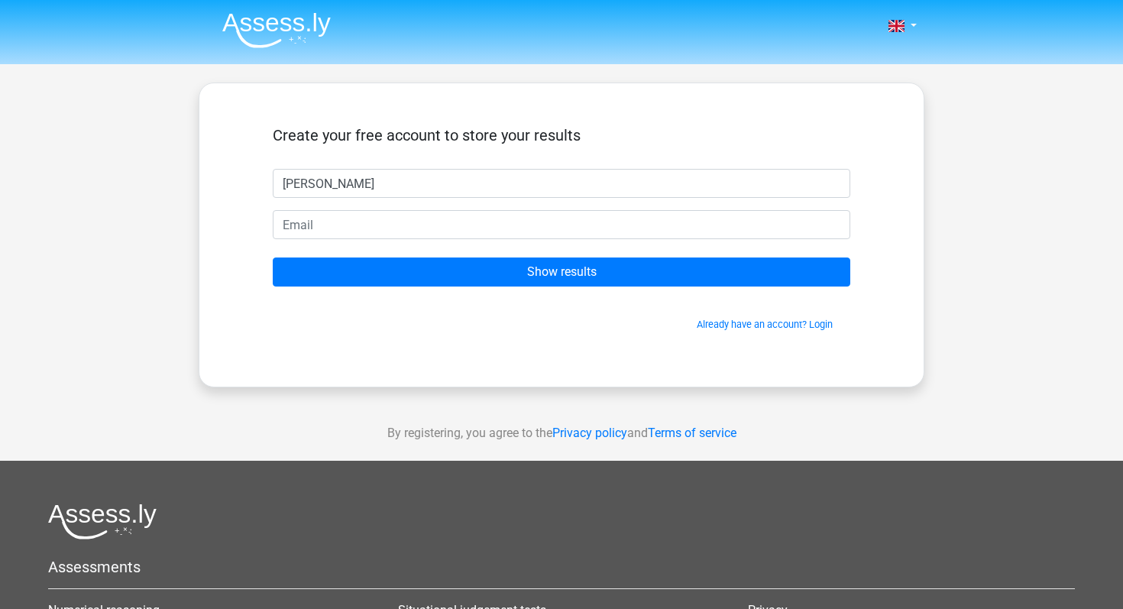
type input "ian"
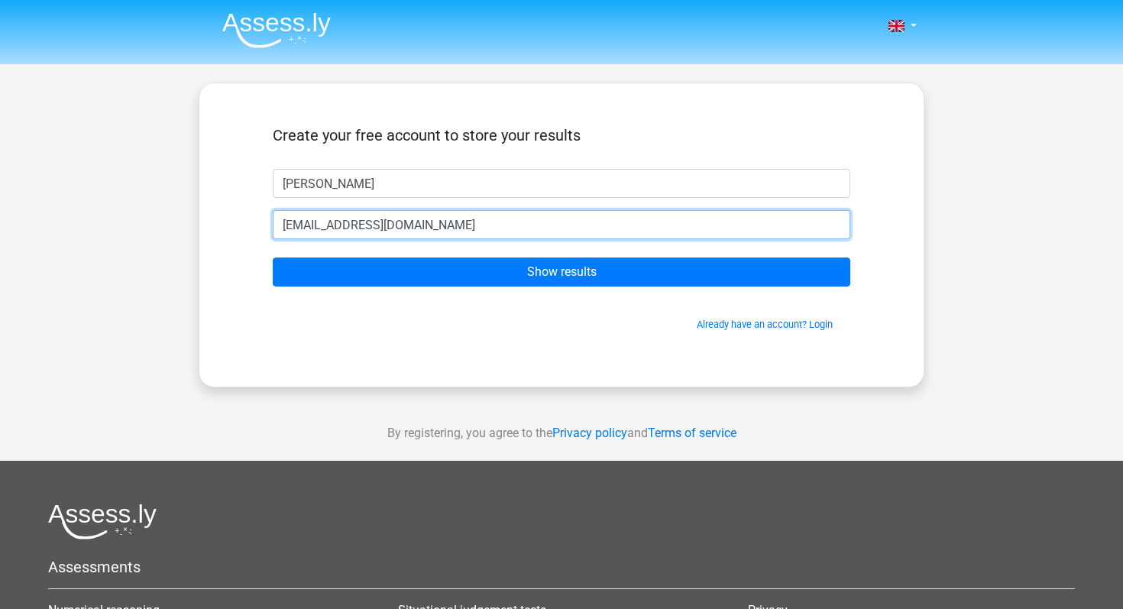
type input "ianandryan@gmail.com"
click at [273, 257] on input "Show results" at bounding box center [561, 271] width 577 height 29
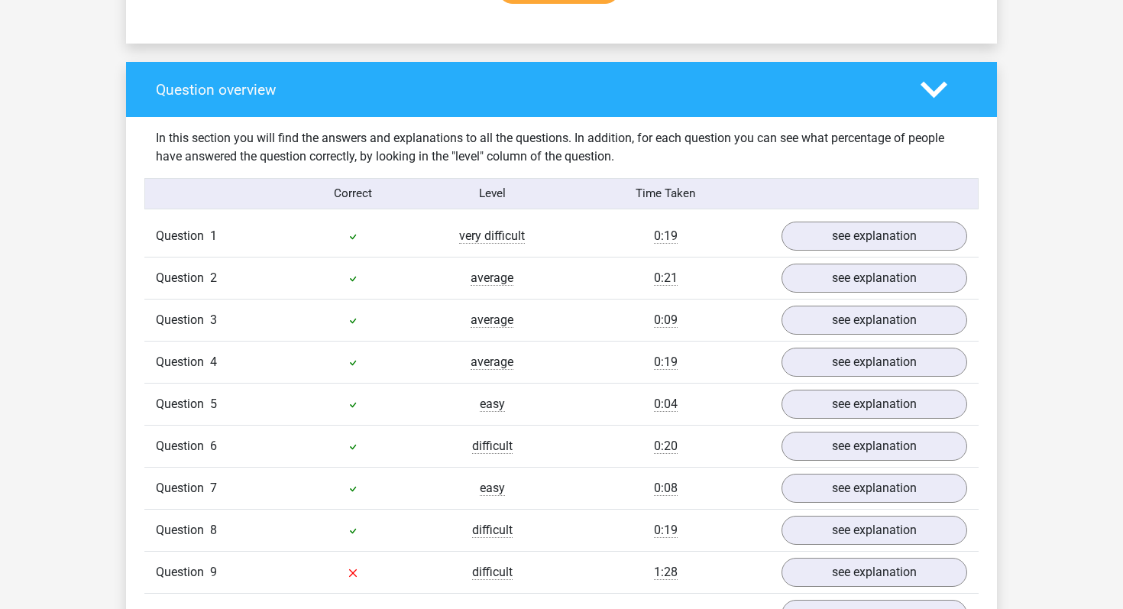
scroll to position [1180, 0]
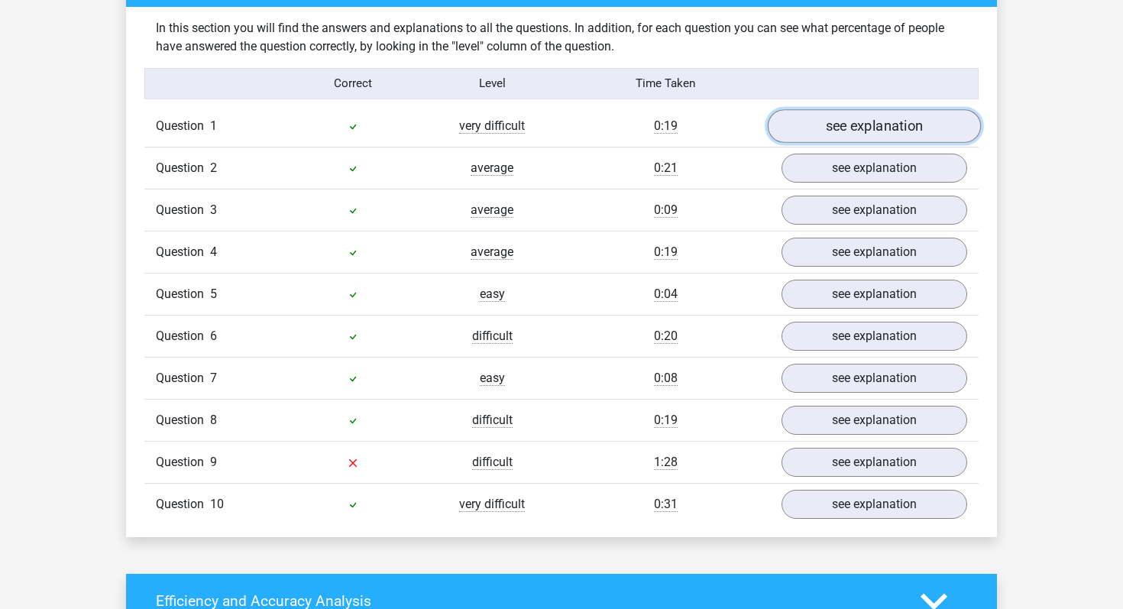
click at [868, 124] on link "see explanation" at bounding box center [873, 126] width 213 height 34
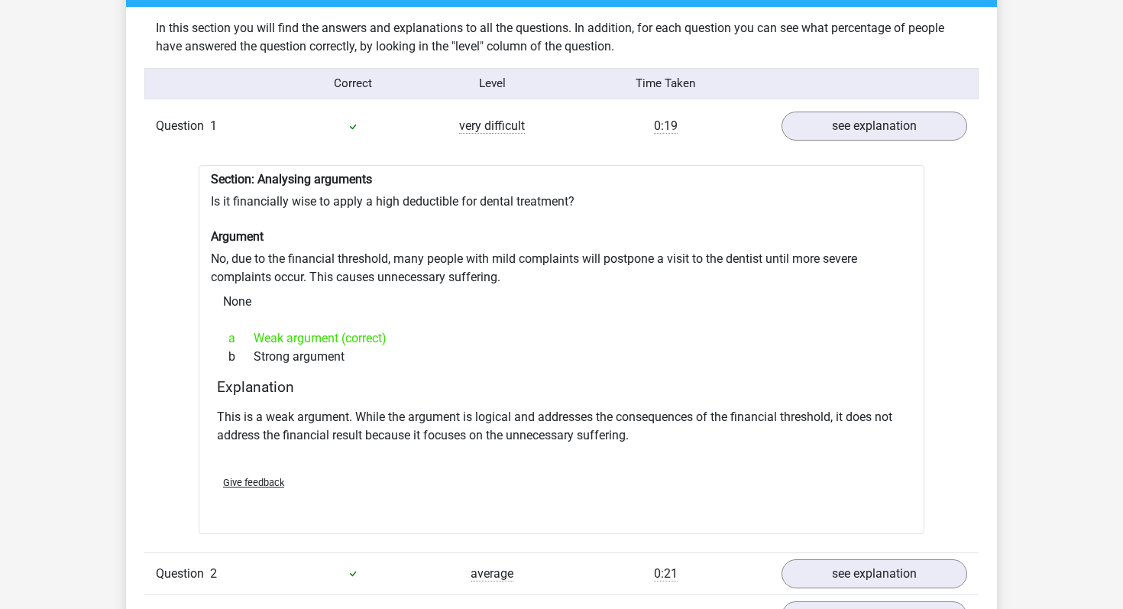
drag, startPoint x: 313, startPoint y: 253, endPoint x: 372, endPoint y: 295, distance: 72.3
click at [325, 257] on div "Section: Analysing arguments Is it financially wise to apply a high deductible …" at bounding box center [561, 349] width 725 height 369
click at [407, 354] on div "b Strong argument" at bounding box center [561, 356] width 689 height 18
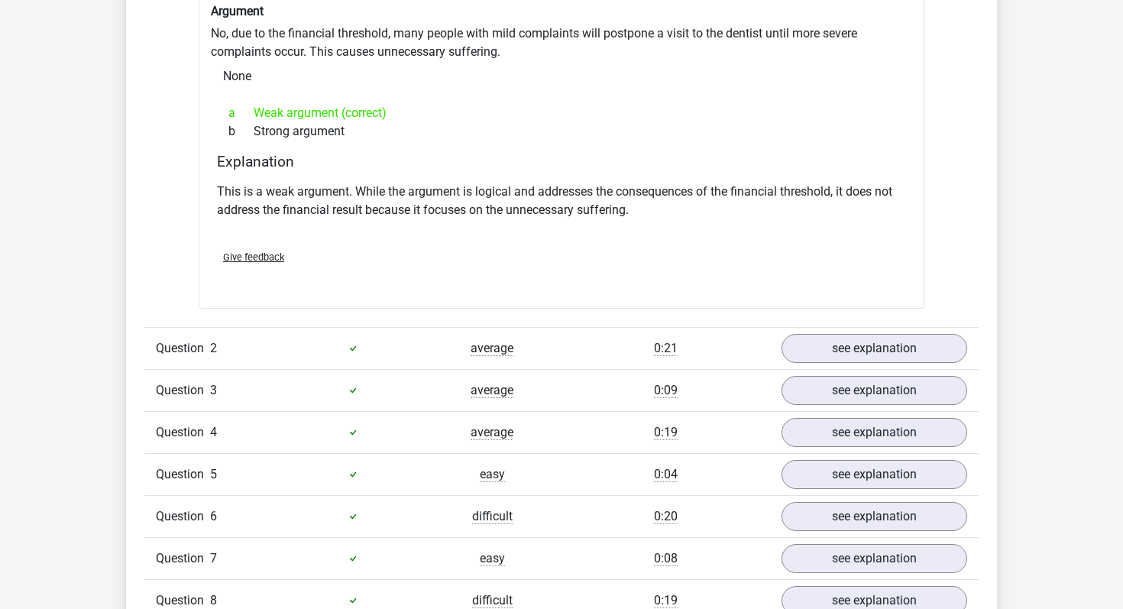
scroll to position [1424, 0]
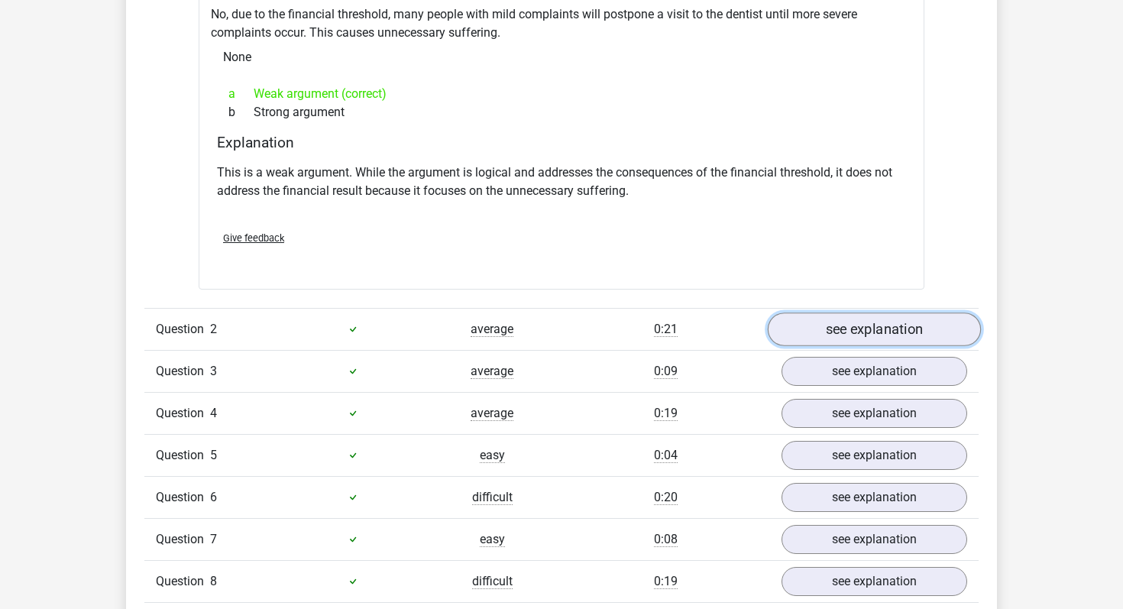
click at [838, 320] on link "see explanation" at bounding box center [873, 329] width 213 height 34
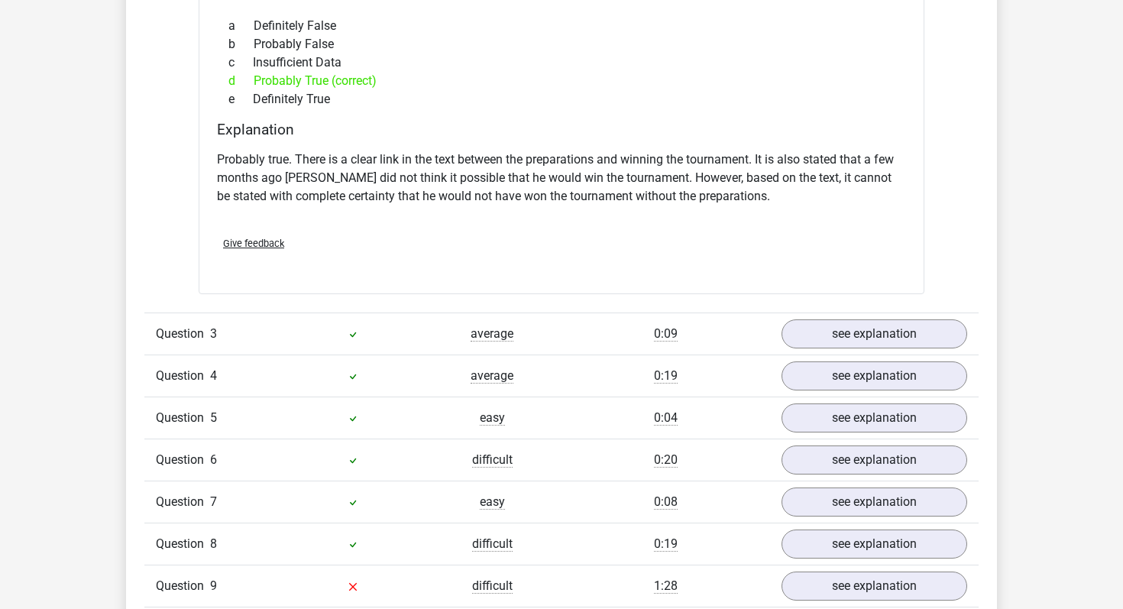
scroll to position [1963, 0]
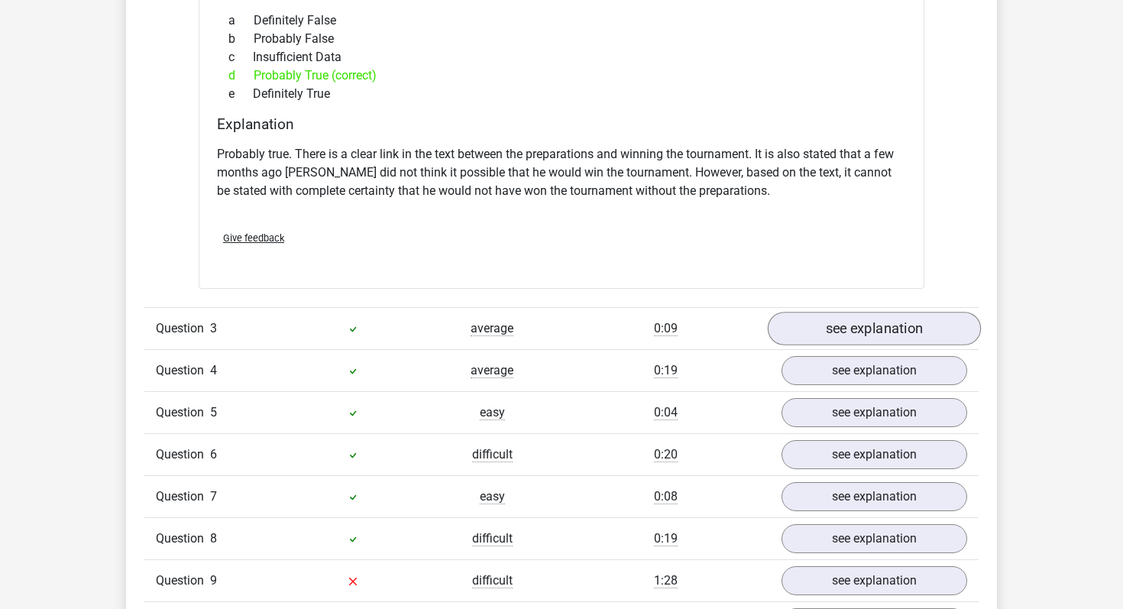
click at [833, 339] on link "see explanation" at bounding box center [873, 329] width 213 height 34
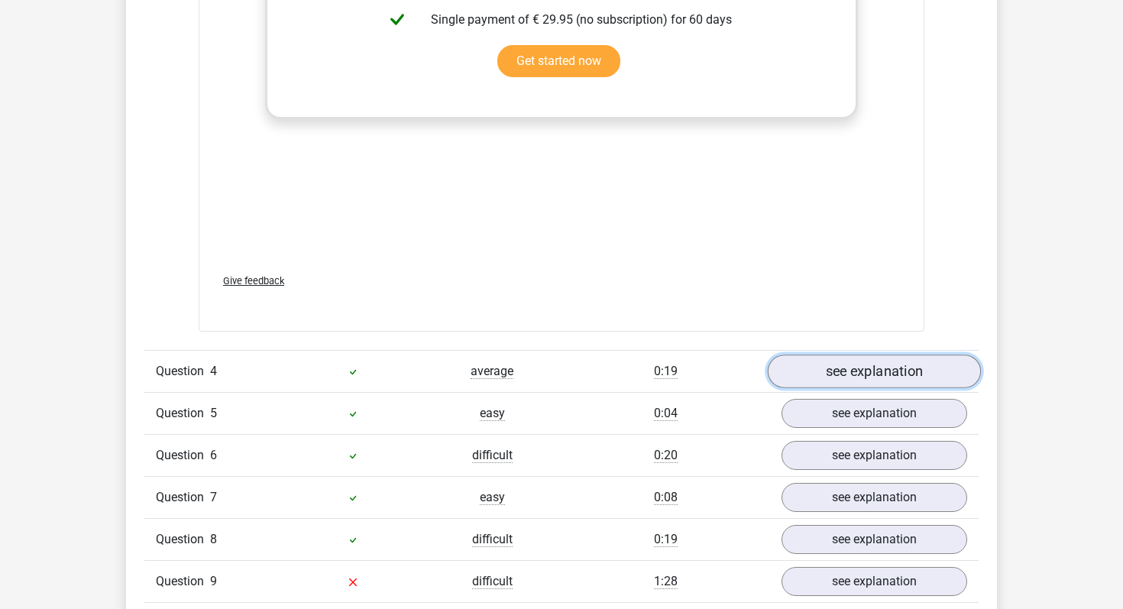
click at [842, 356] on link "see explanation" at bounding box center [873, 371] width 213 height 34
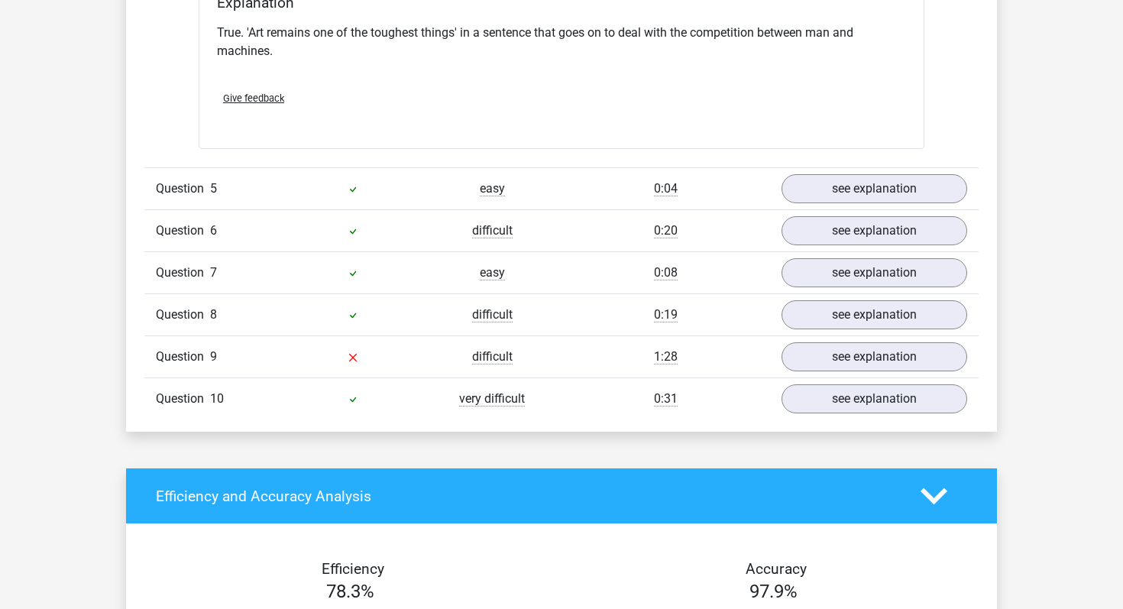
scroll to position [3443, 0]
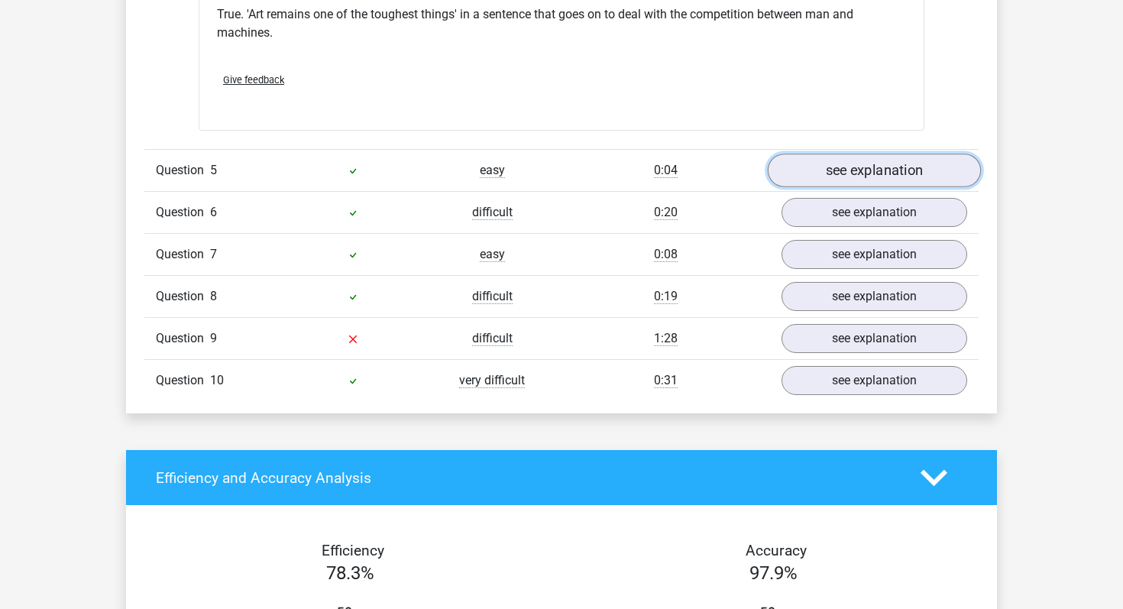
click at [840, 178] on link "see explanation" at bounding box center [873, 171] width 213 height 34
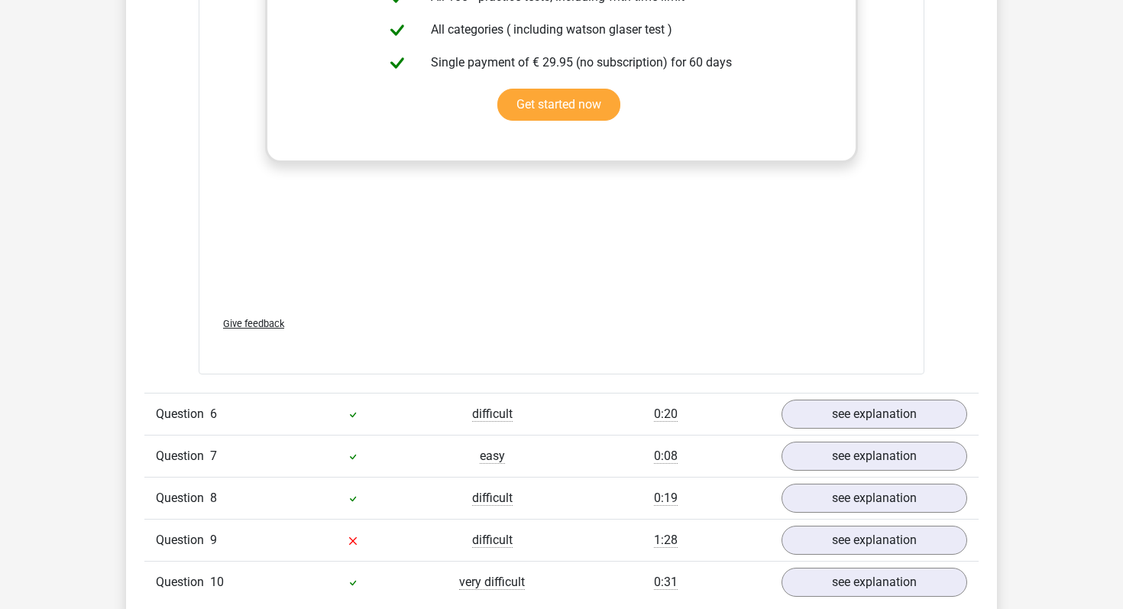
scroll to position [4024, 0]
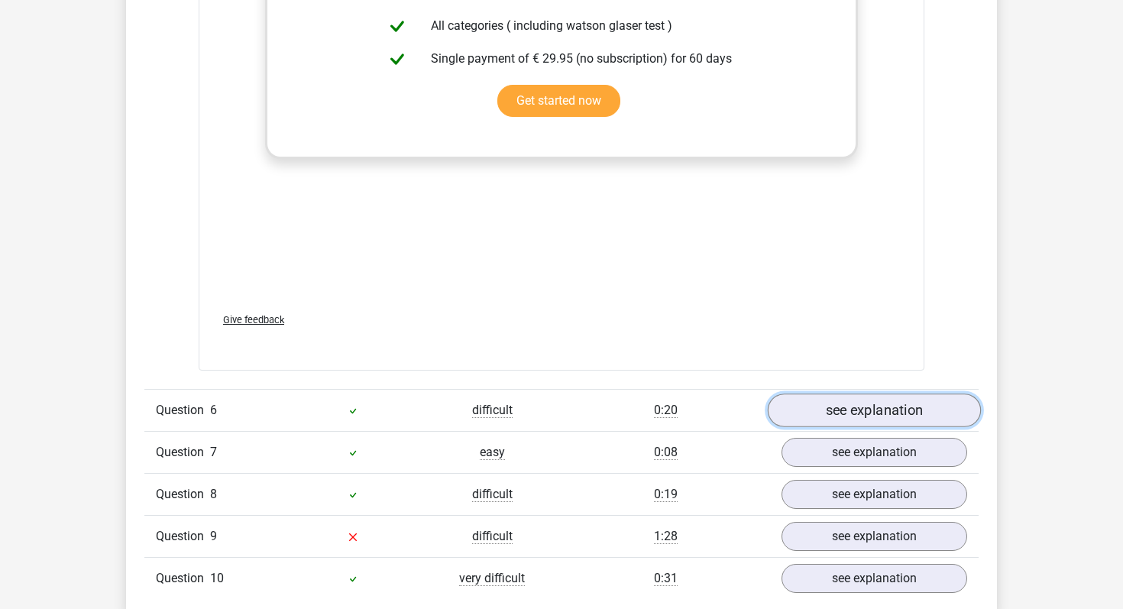
click at [901, 412] on link "see explanation" at bounding box center [873, 410] width 213 height 34
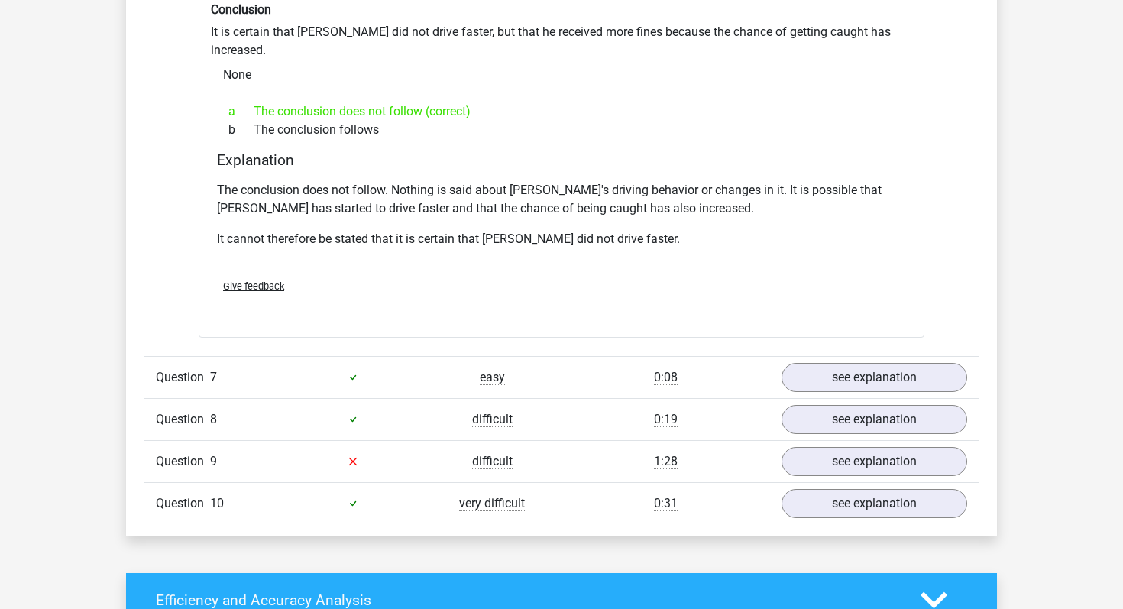
scroll to position [4615, 0]
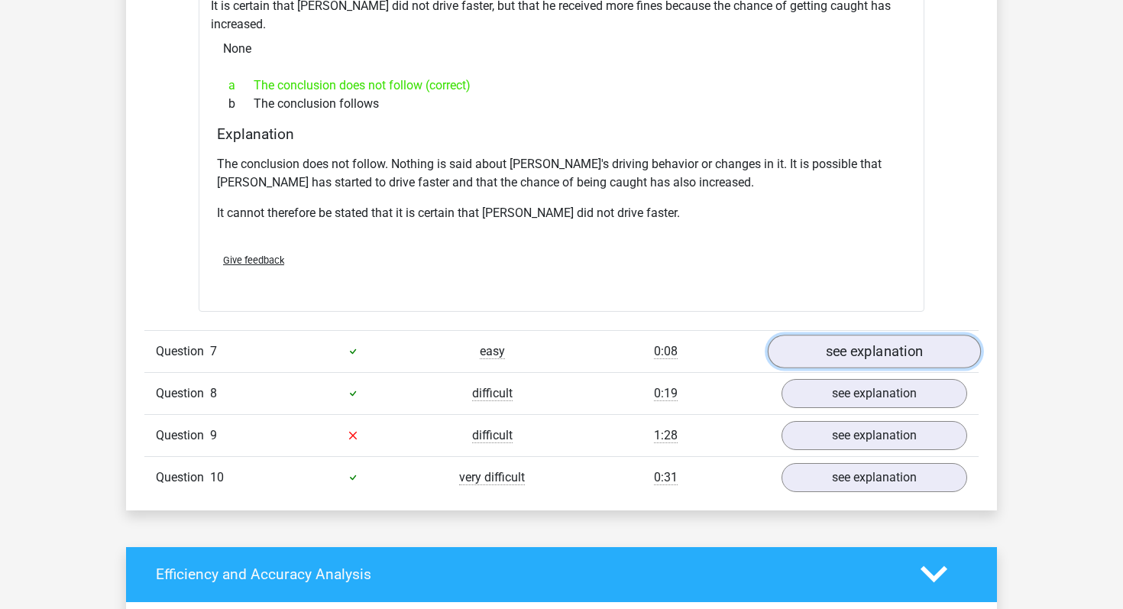
click at [872, 335] on link "see explanation" at bounding box center [873, 351] width 213 height 34
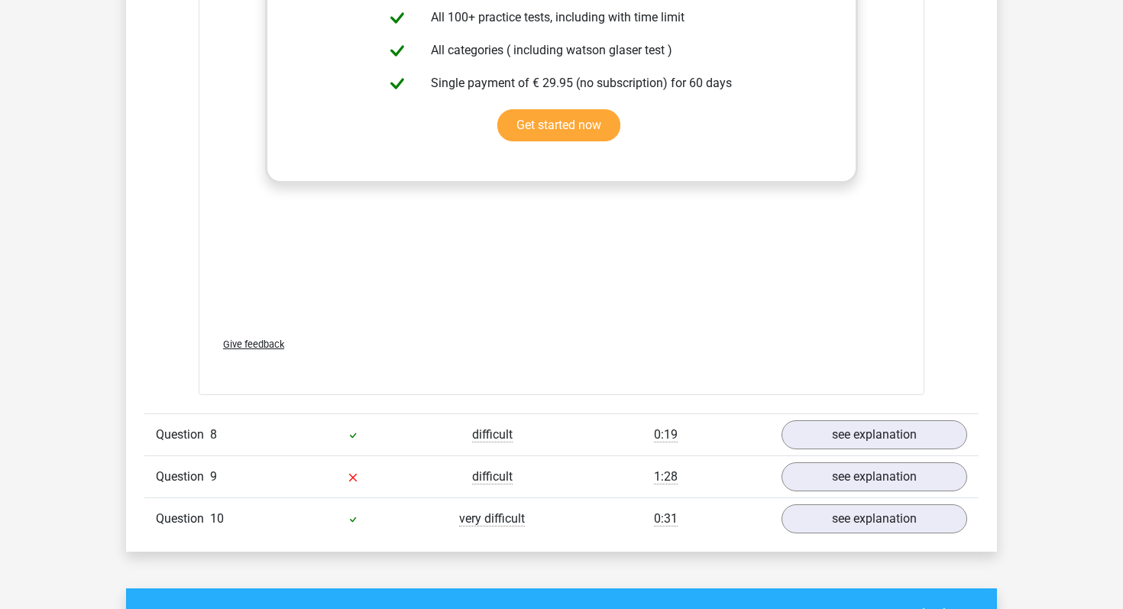
scroll to position [5389, 0]
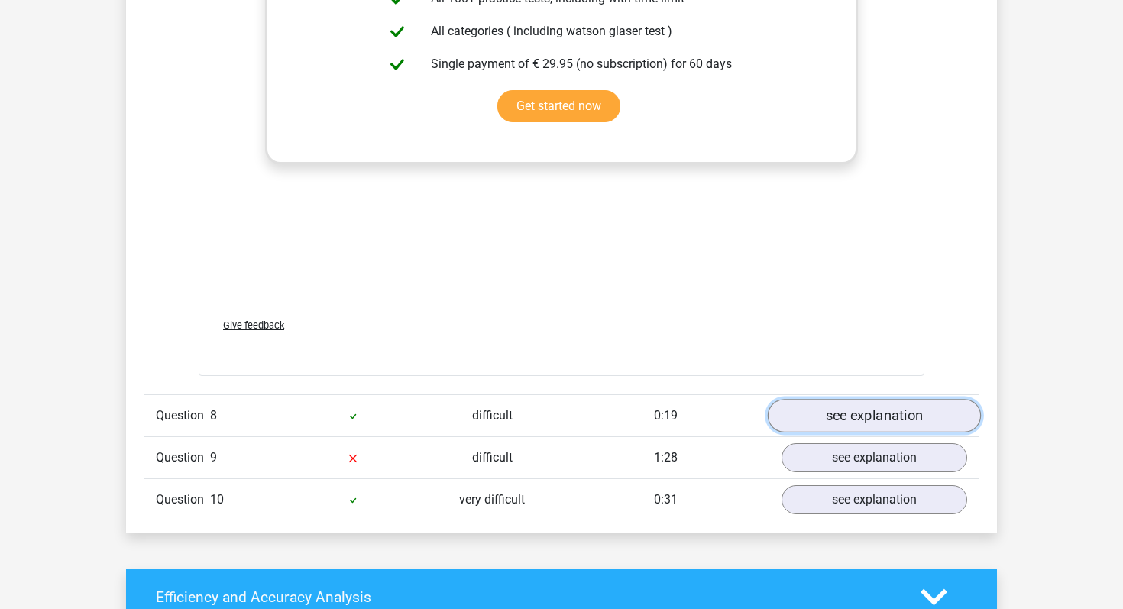
click at [890, 399] on link "see explanation" at bounding box center [873, 416] width 213 height 34
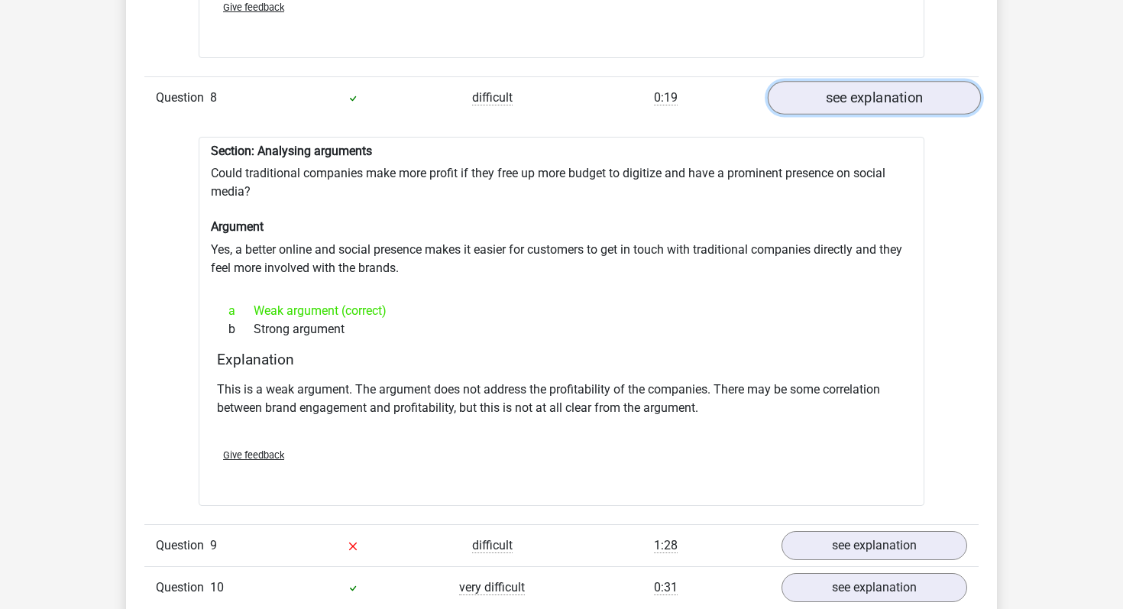
scroll to position [5712, 0]
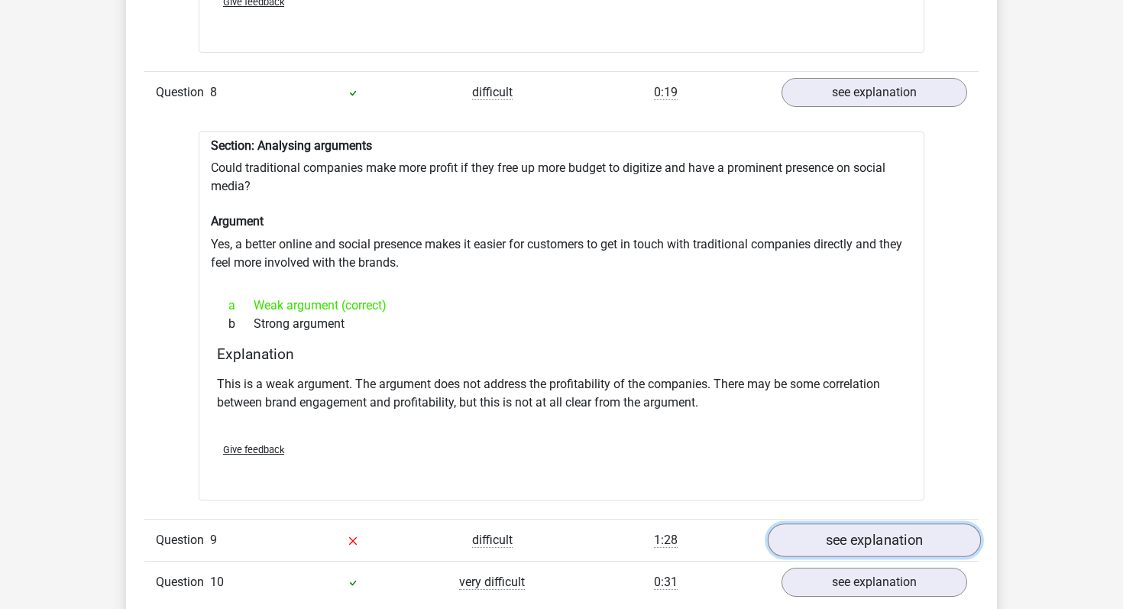
click at [863, 523] on link "see explanation" at bounding box center [873, 540] width 213 height 34
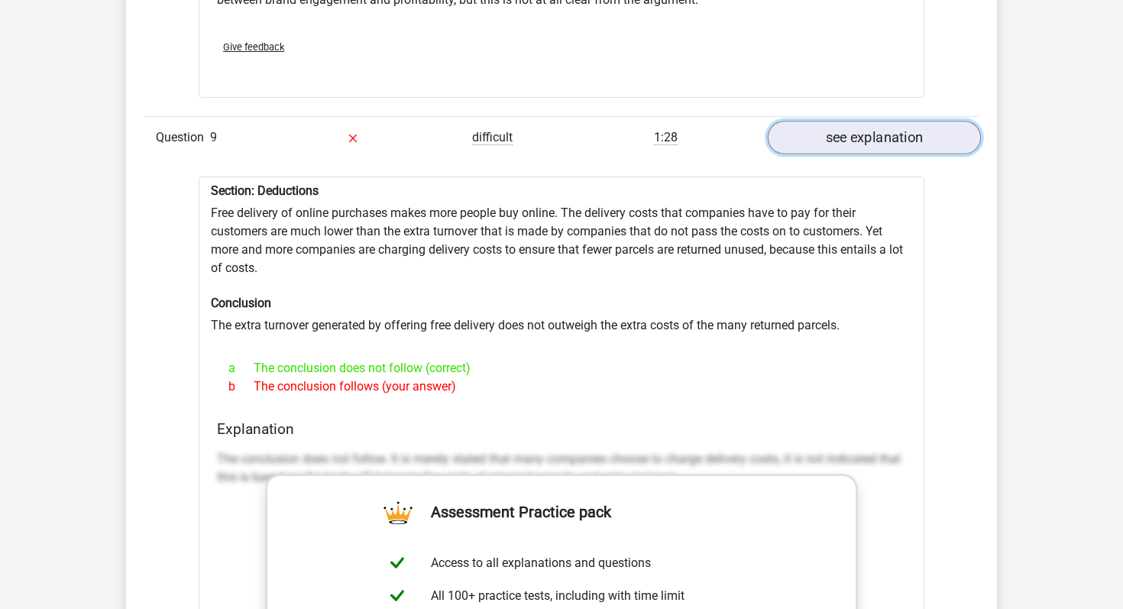
scroll to position [6113, 0]
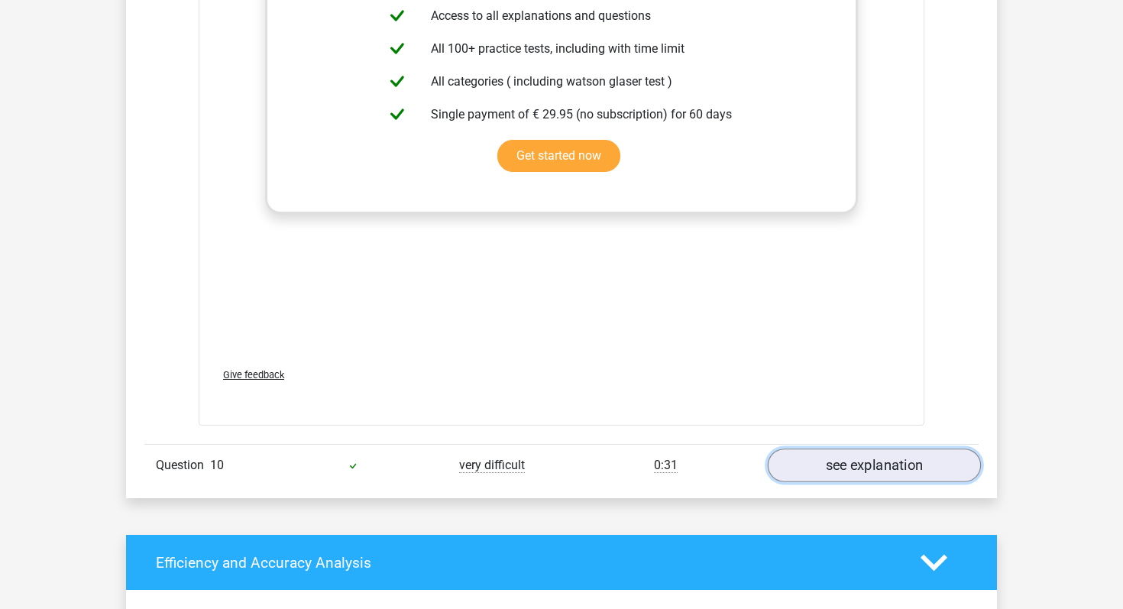
click at [873, 448] on link "see explanation" at bounding box center [873, 465] width 213 height 34
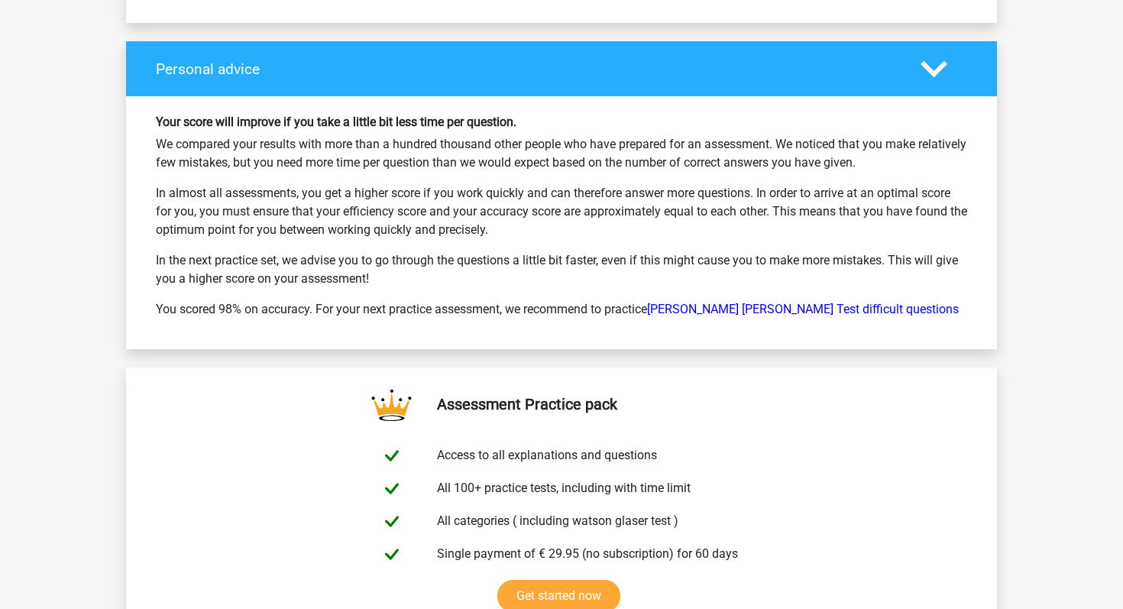
scroll to position [8539, 0]
